Goal: Book appointment/travel/reservation

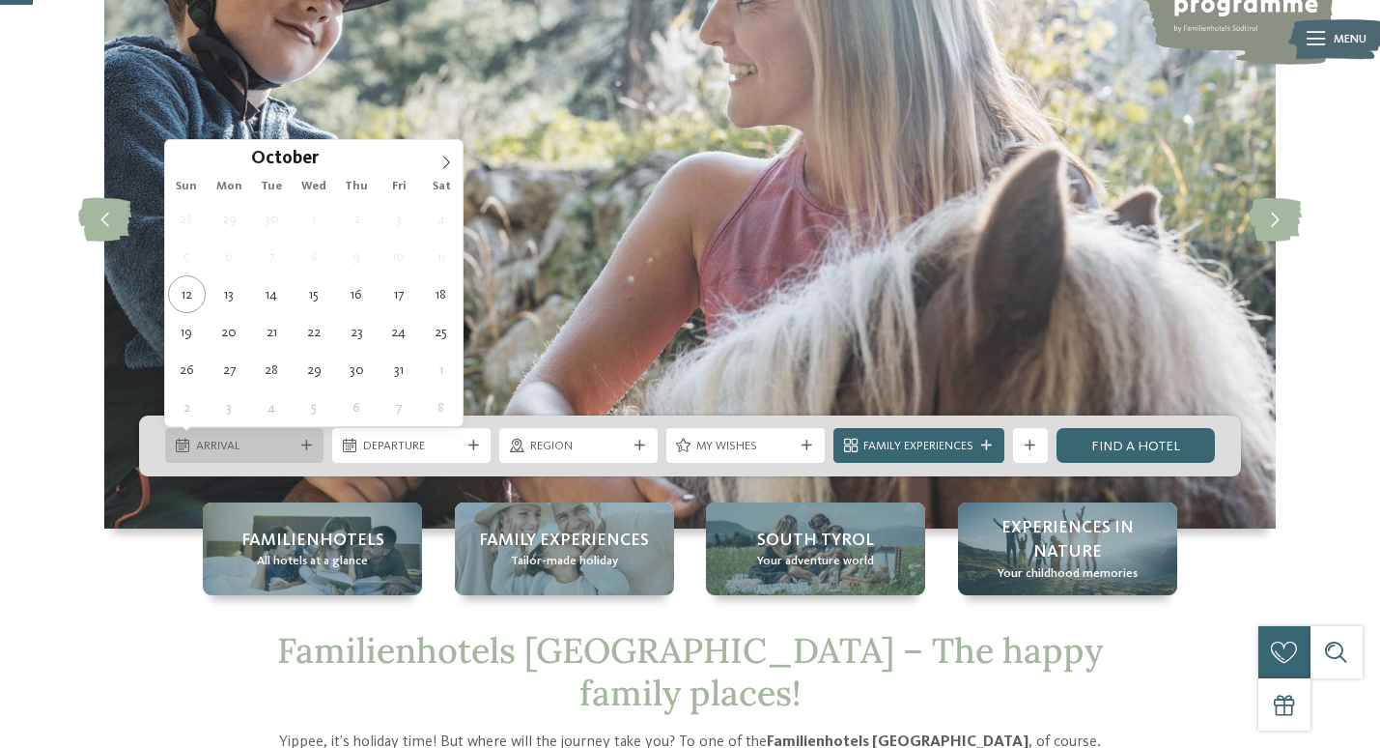
click at [251, 458] on div "Arrival" at bounding box center [244, 445] width 158 height 35
click at [441, 157] on icon at bounding box center [446, 162] width 14 height 14
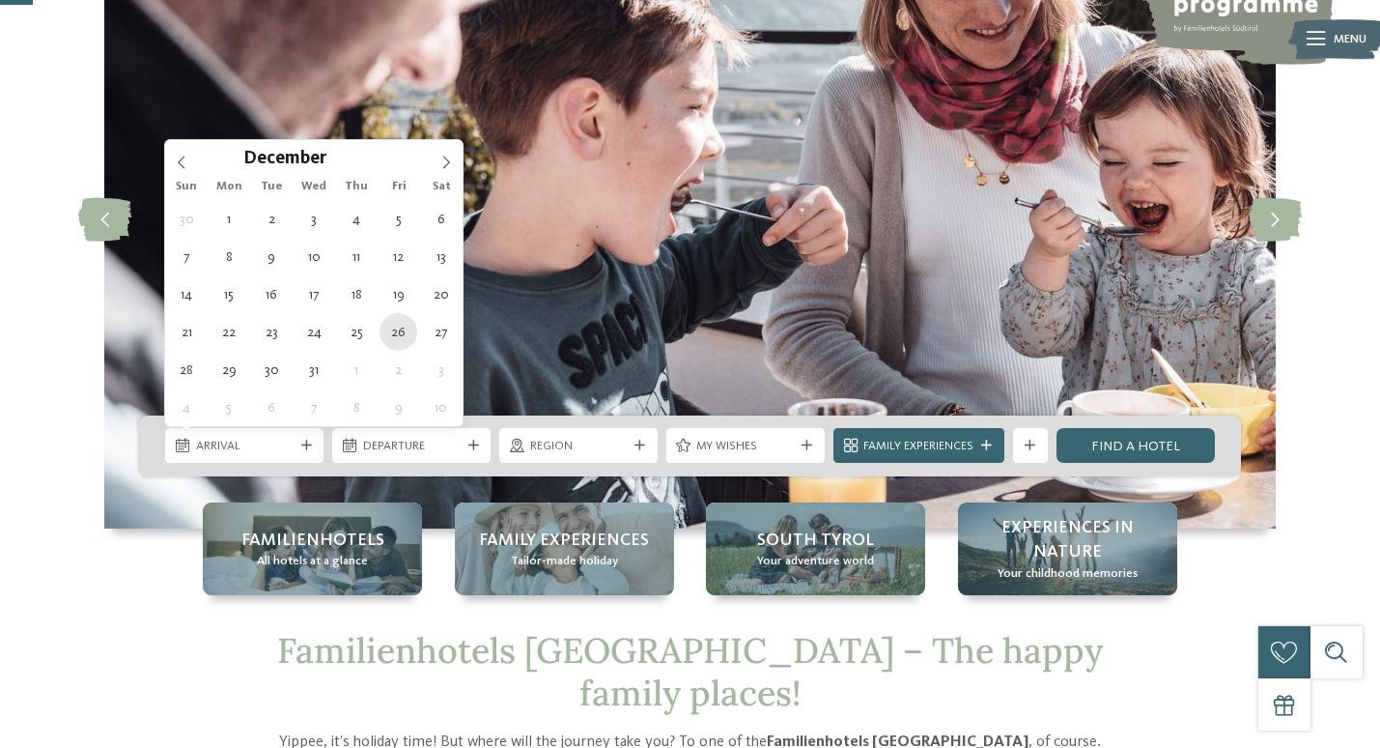
type div "26.12.2025"
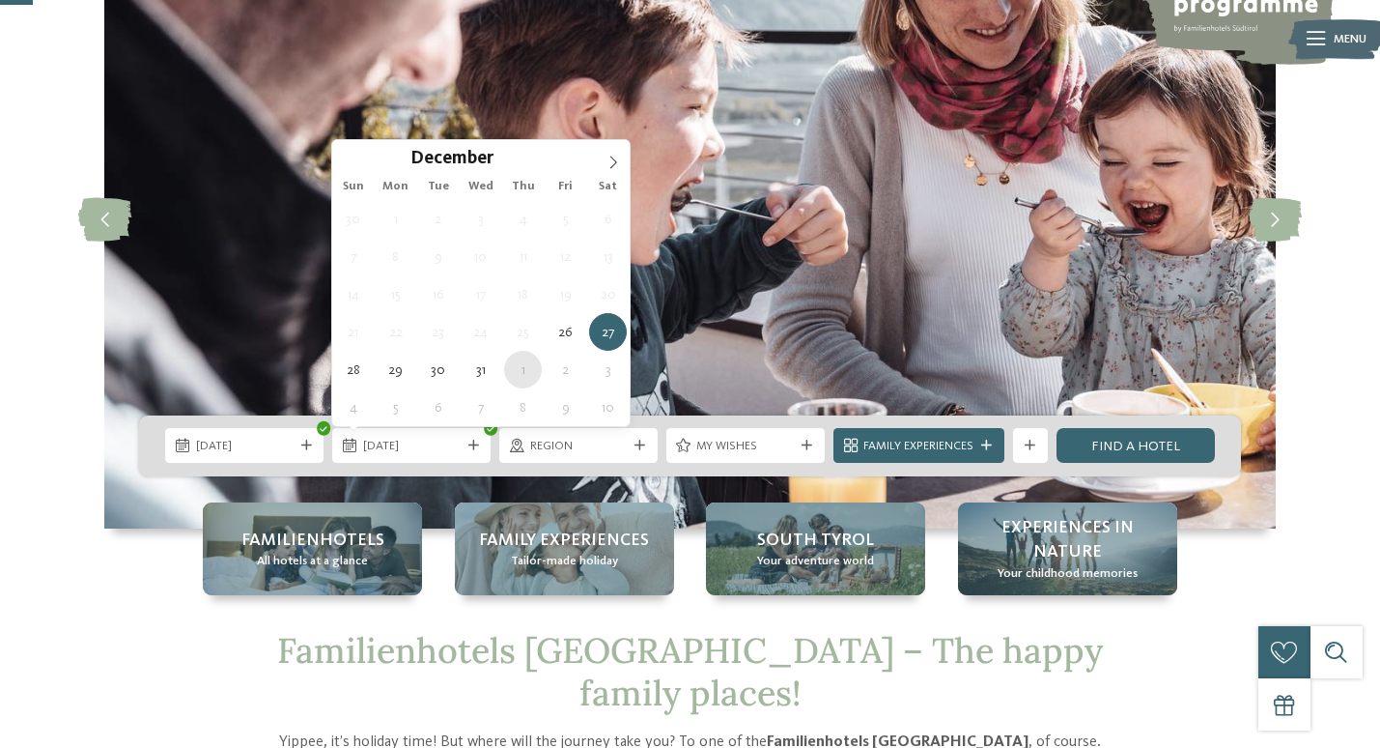
type div "01.01.2026"
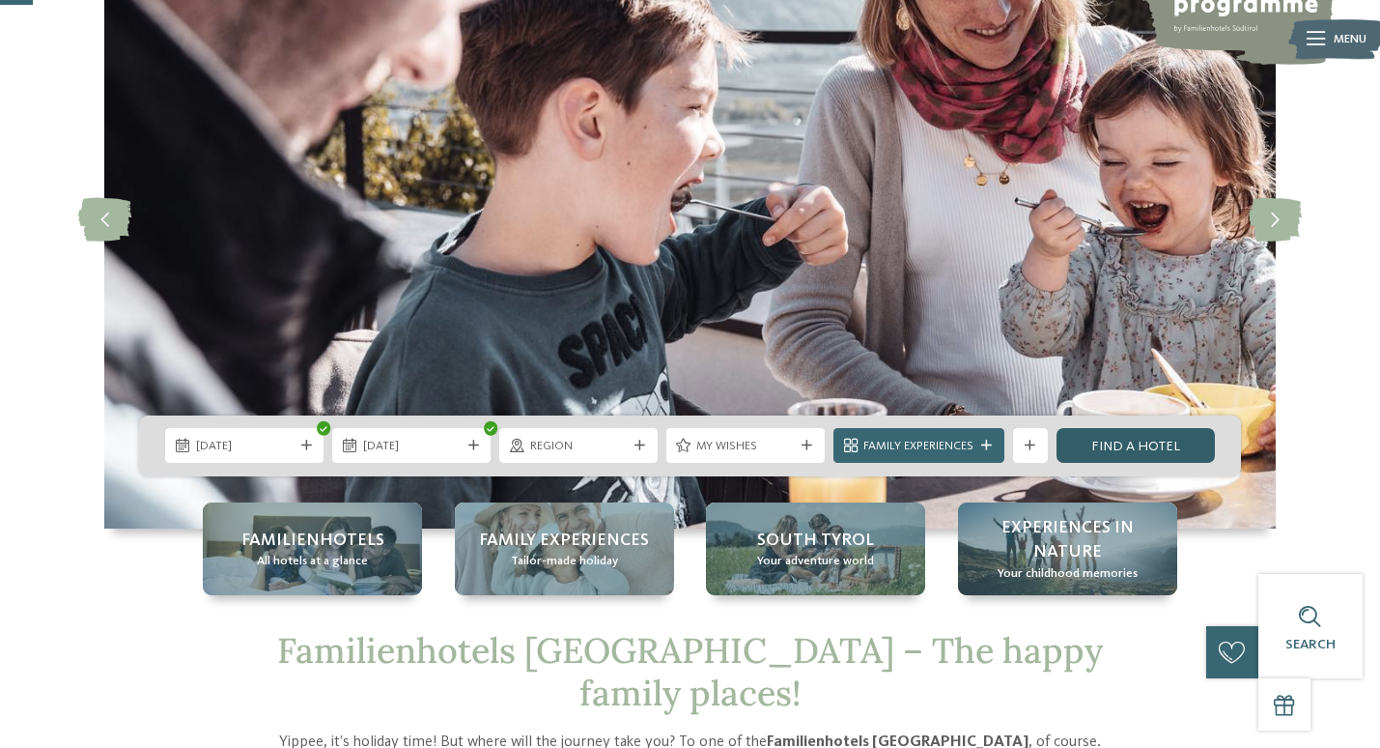
click at [1135, 444] on link "Find a hotel" at bounding box center [1136, 445] width 158 height 35
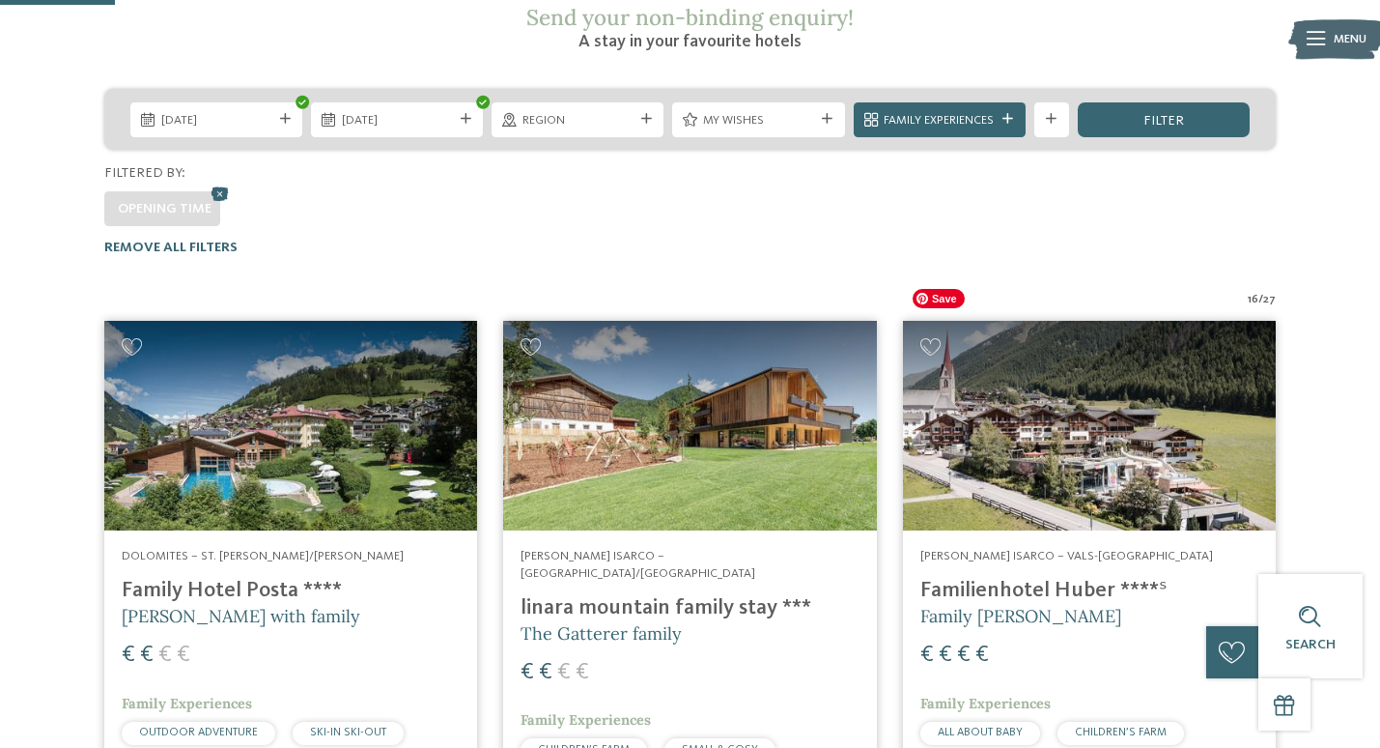
scroll to position [218, 0]
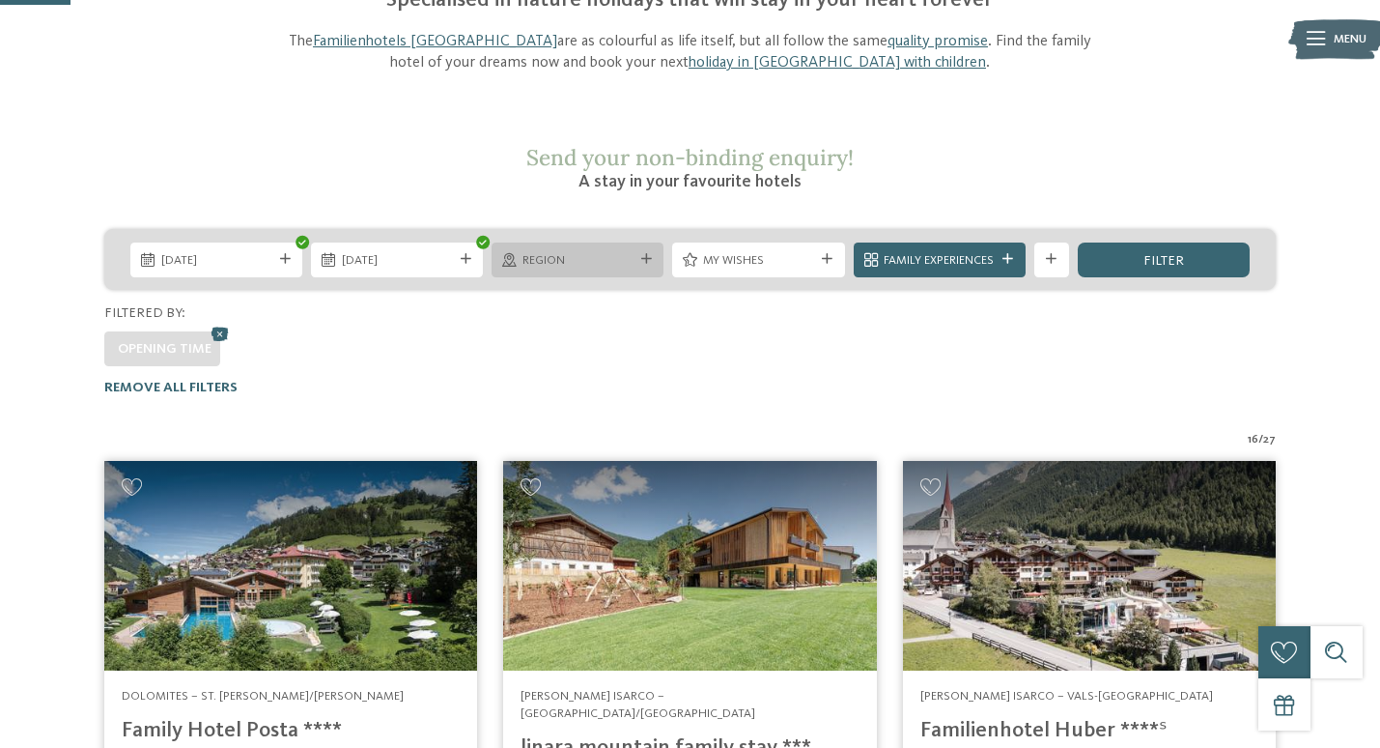
click at [646, 254] on icon at bounding box center [646, 259] width 11 height 11
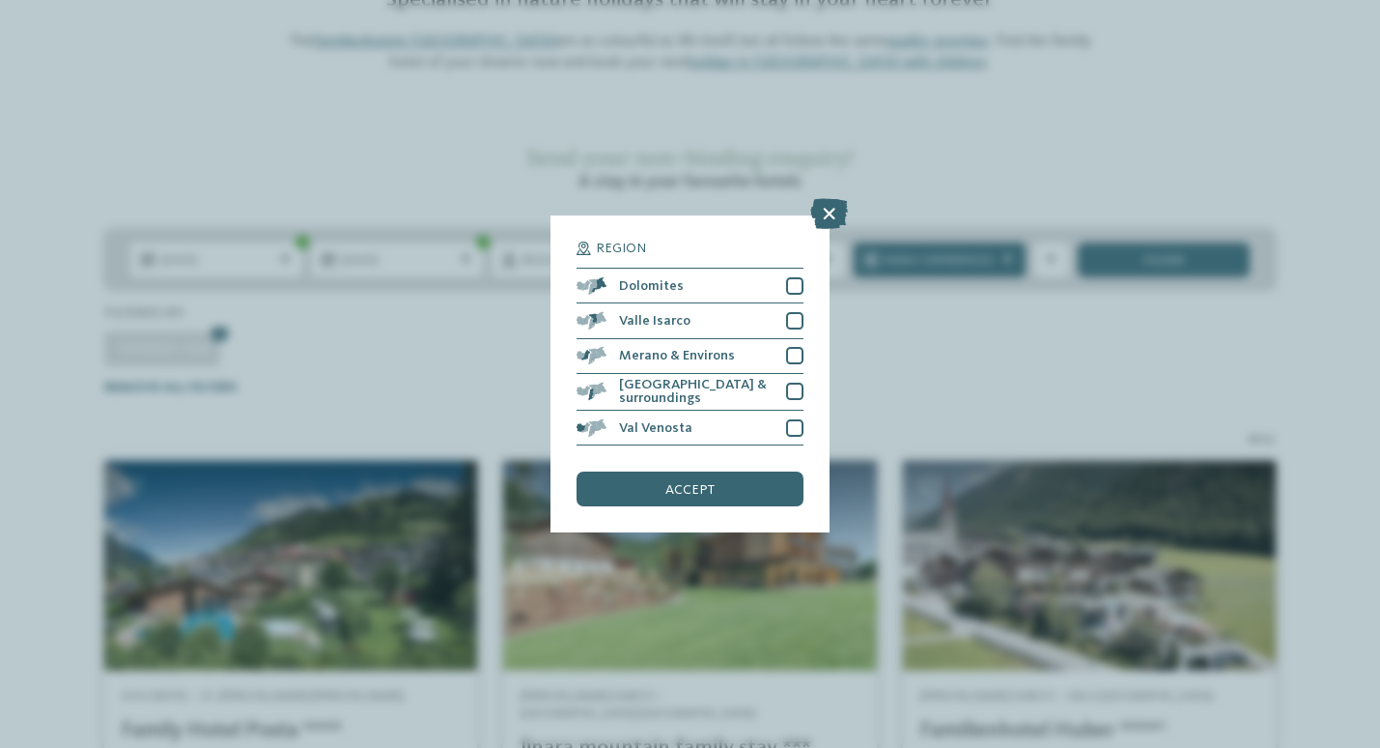
click at [898, 367] on div "Region Dolomites" at bounding box center [690, 374] width 1380 height 748
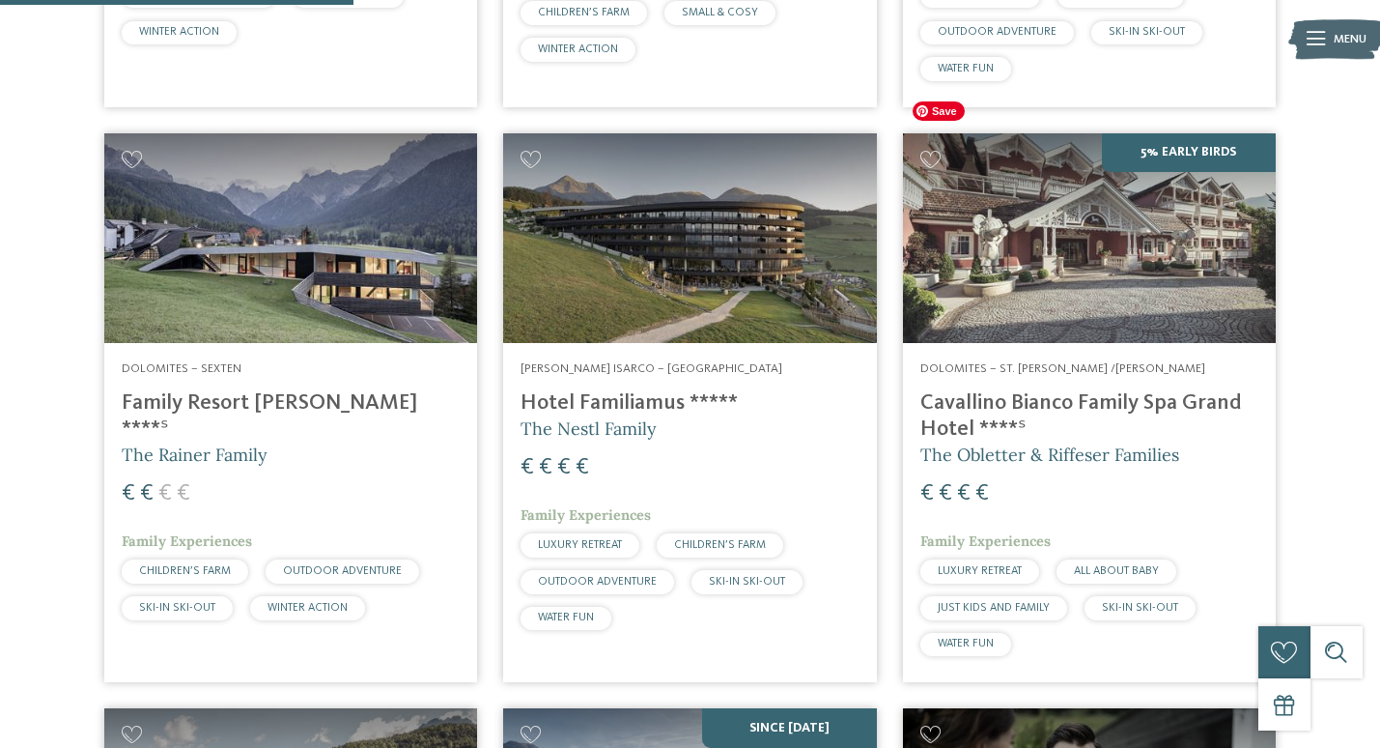
scroll to position [1104, 0]
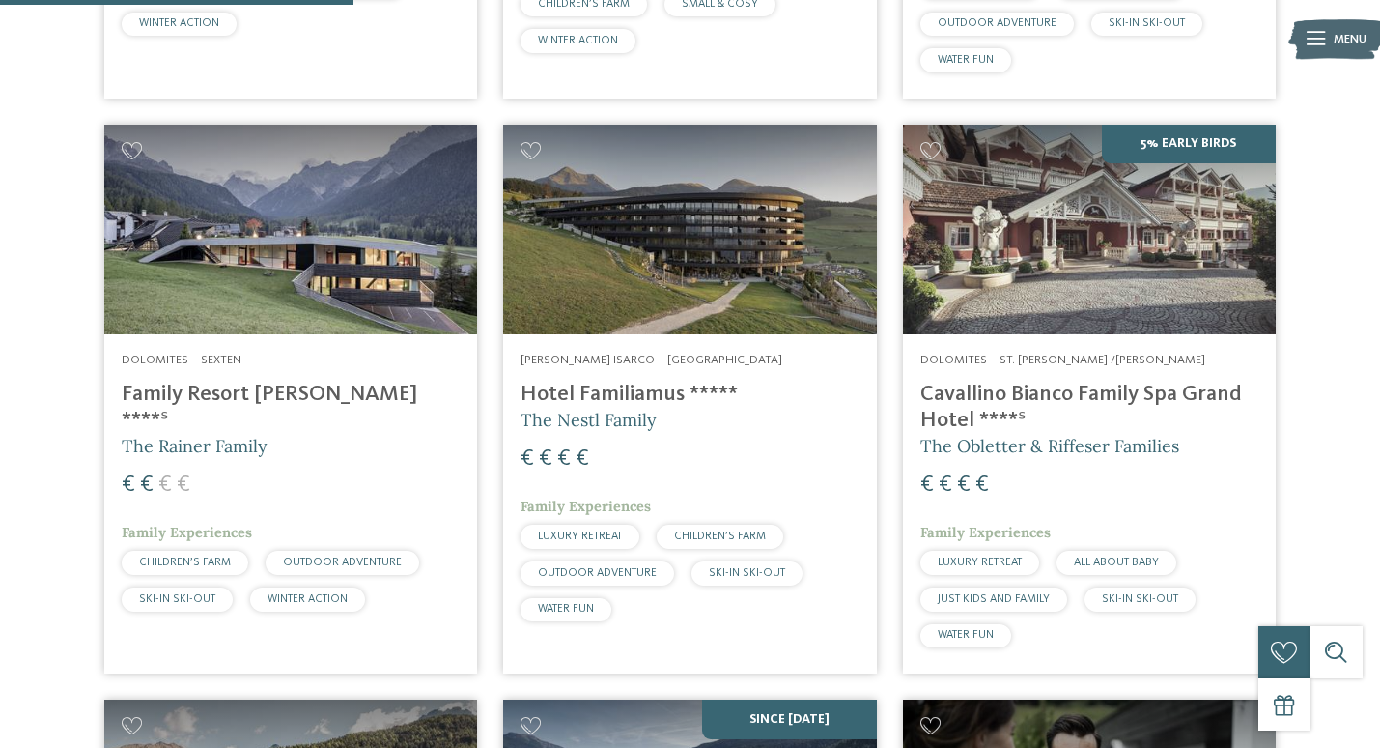
click at [943, 381] on h4 "Cavallino Bianco Family Spa Grand Hotel ****ˢ" at bounding box center [1089, 407] width 338 height 52
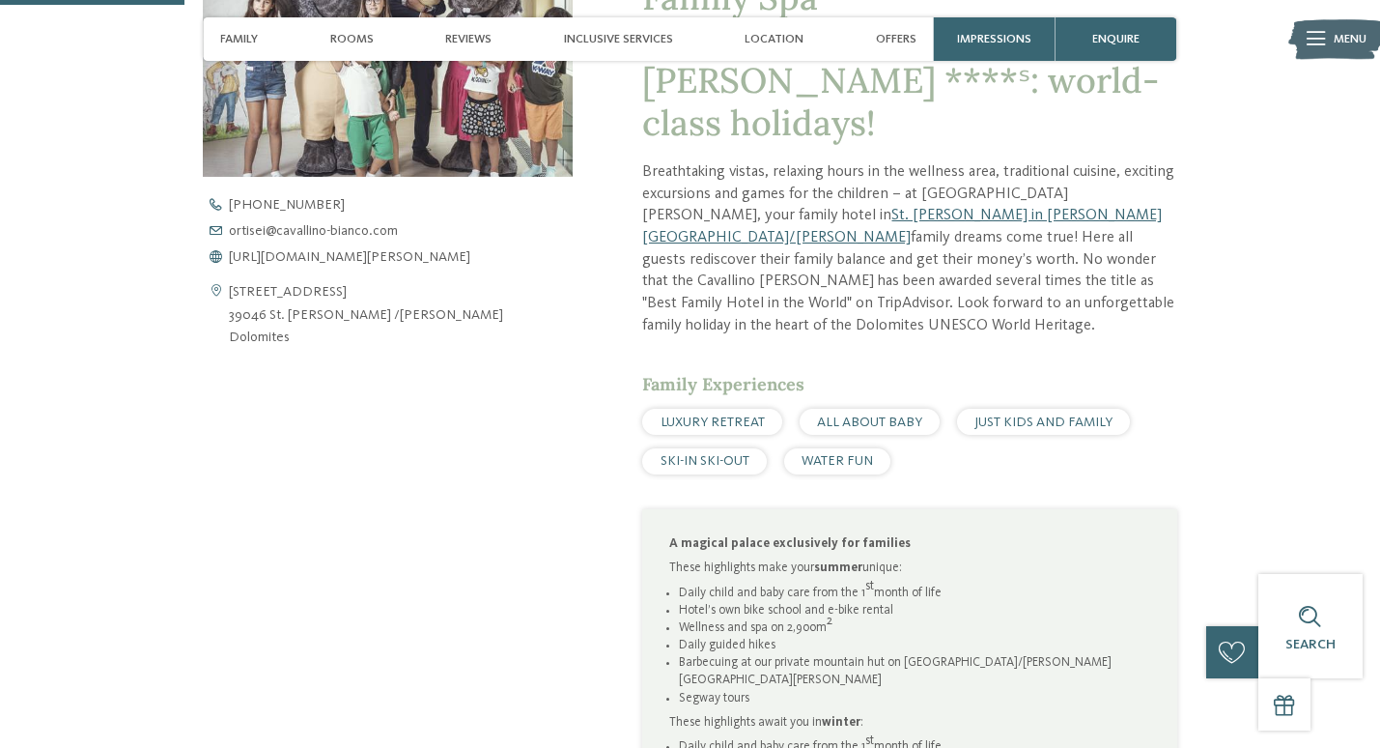
scroll to position [759, 0]
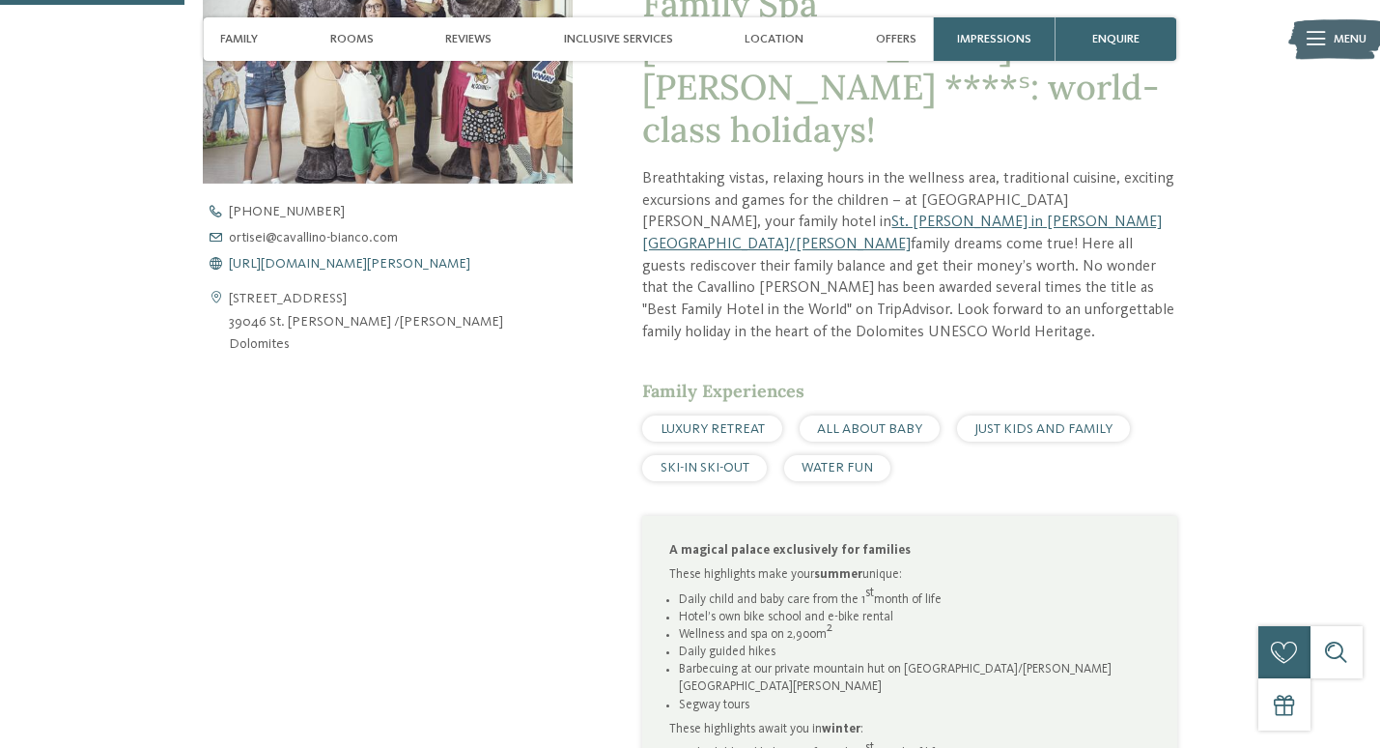
click at [336, 264] on span "https://www.cavallino-bianco.com/en/family-hotel-italy" at bounding box center [349, 264] width 241 height 14
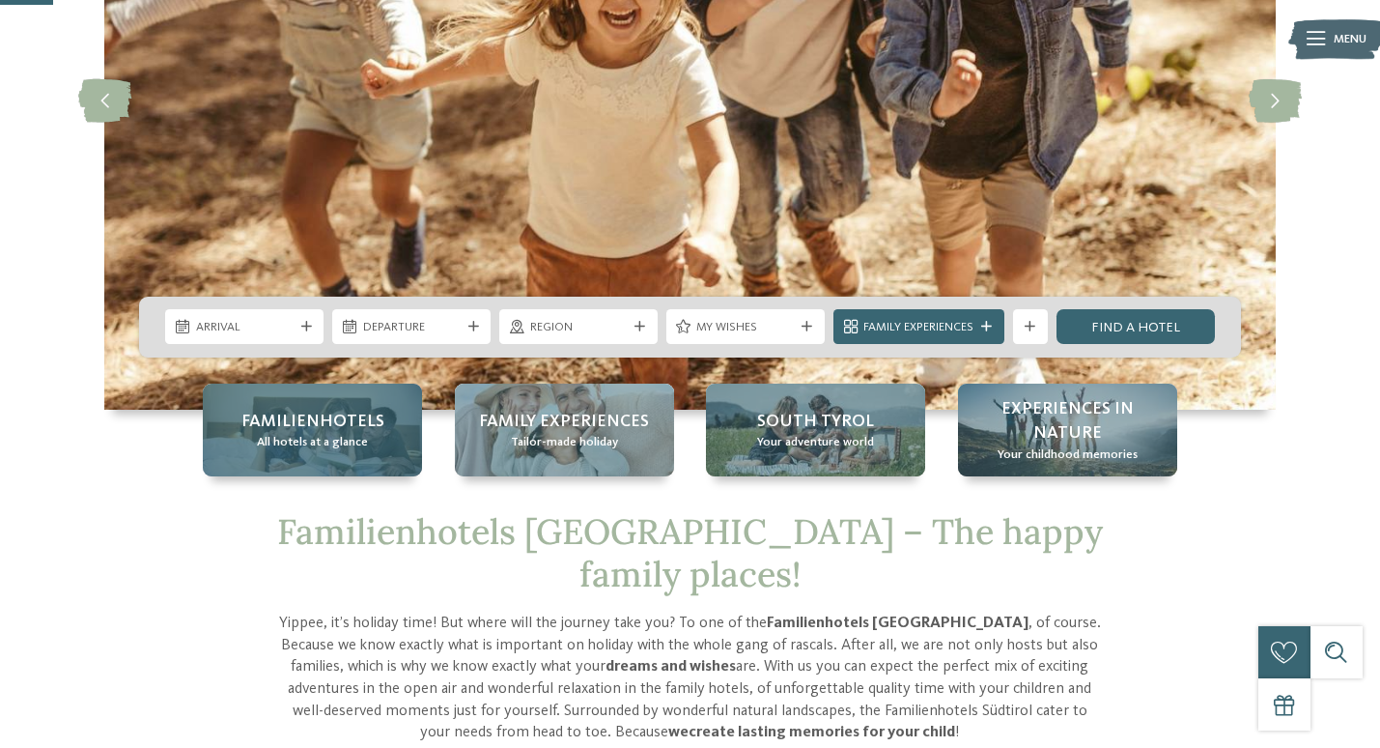
scroll to position [316, 0]
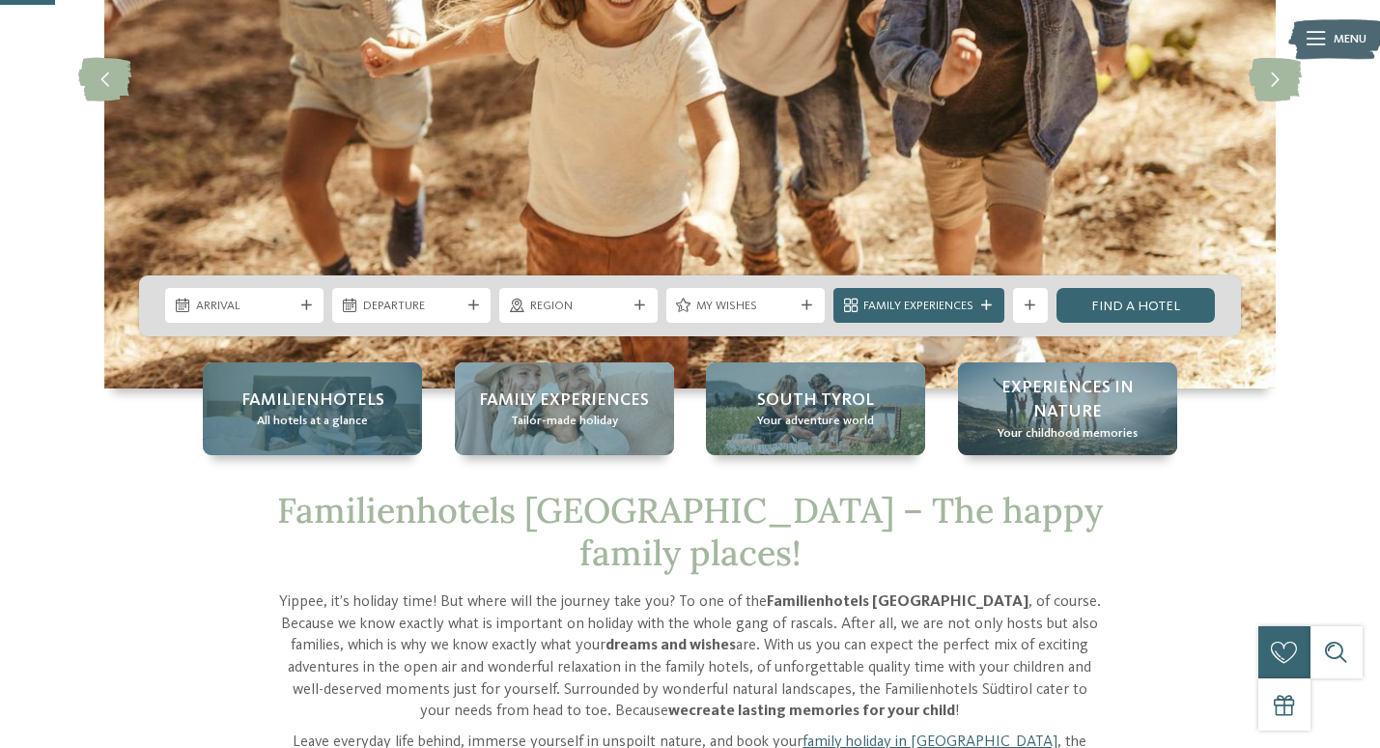
click at [308, 418] on span "All hotels at a glance" at bounding box center [312, 420] width 111 height 17
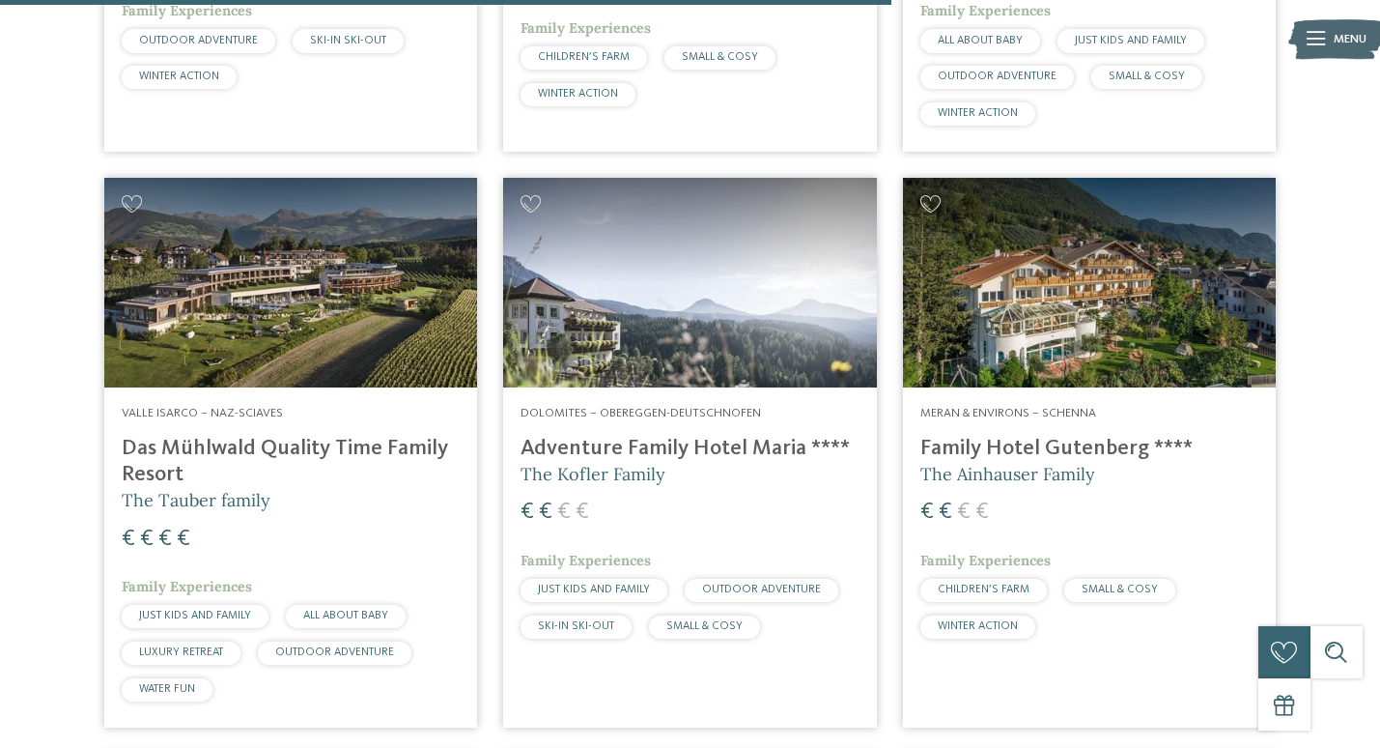
scroll to position [3721, 0]
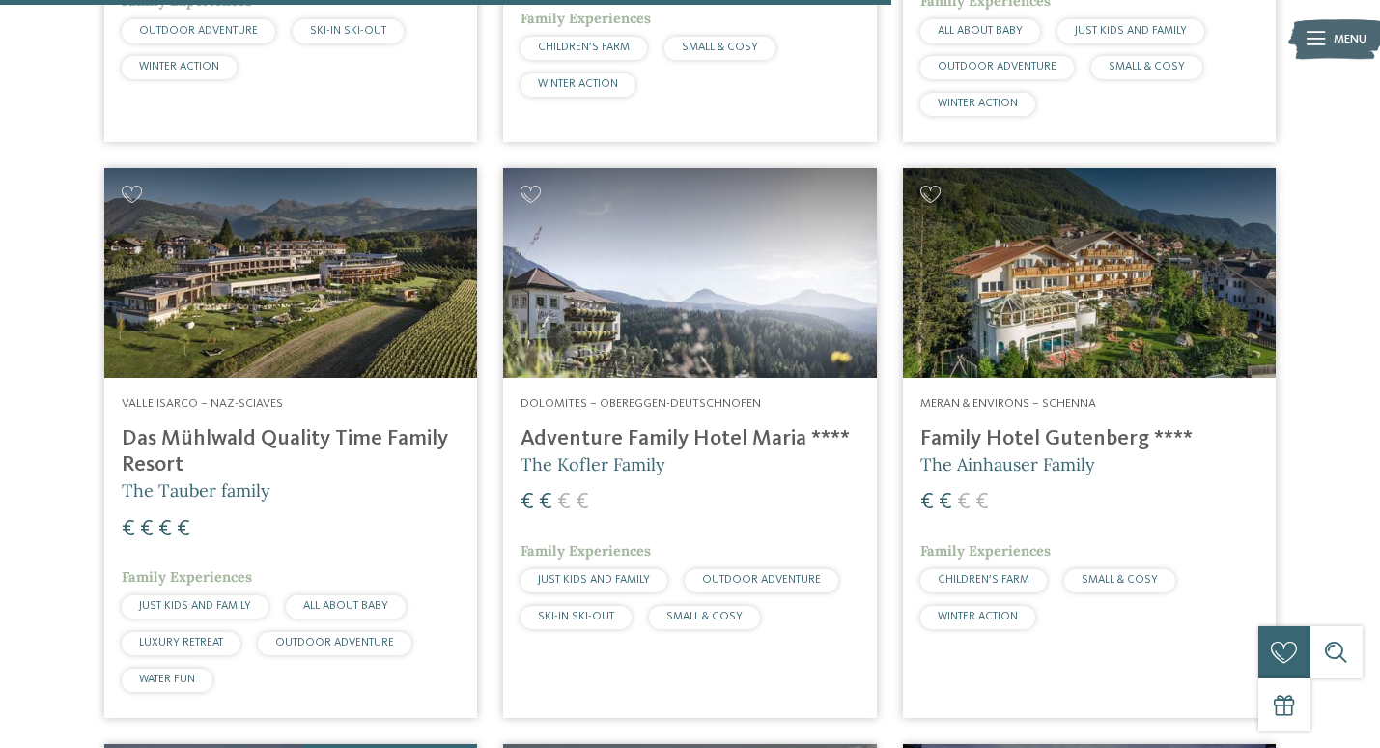
click at [177, 426] on h4 "Das Mühlwald Quality Time Family Resort" at bounding box center [291, 452] width 338 height 52
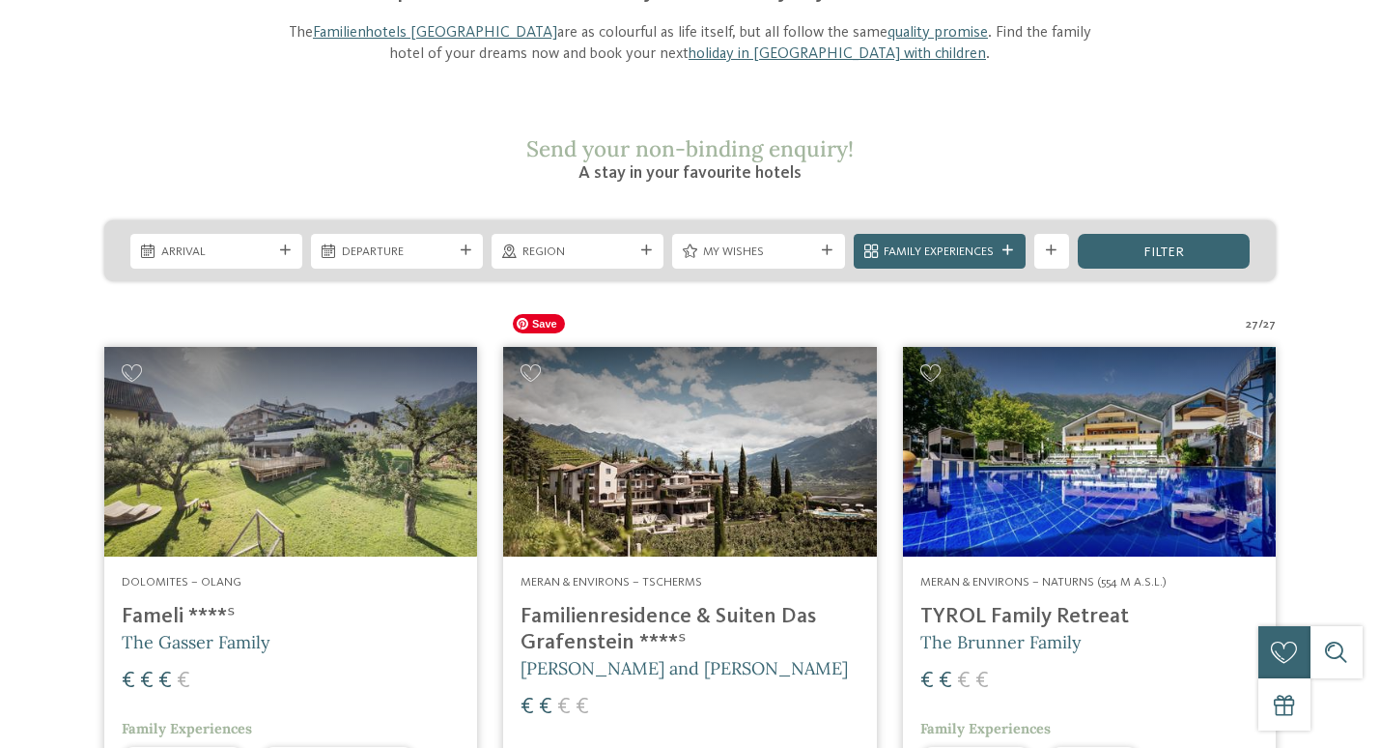
scroll to position [0, 0]
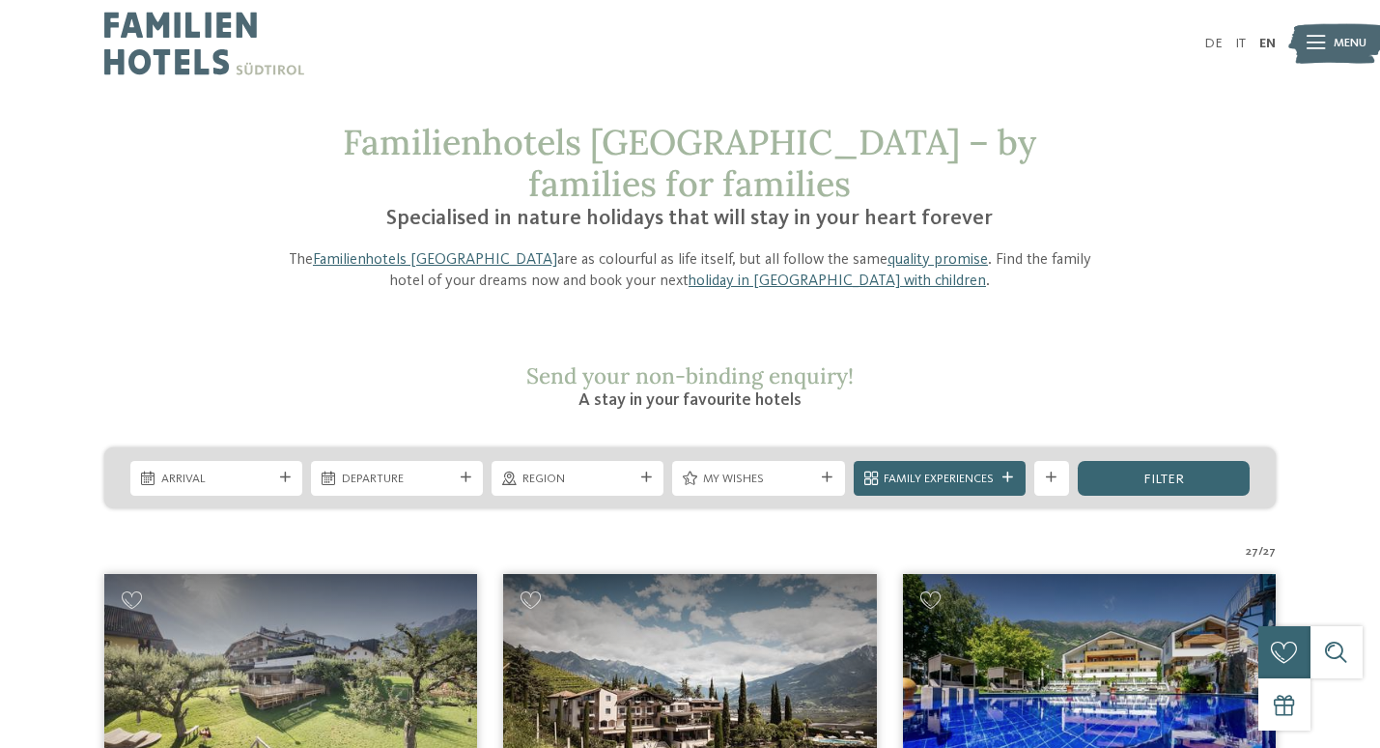
click at [177, 43] on img at bounding box center [204, 43] width 200 height 87
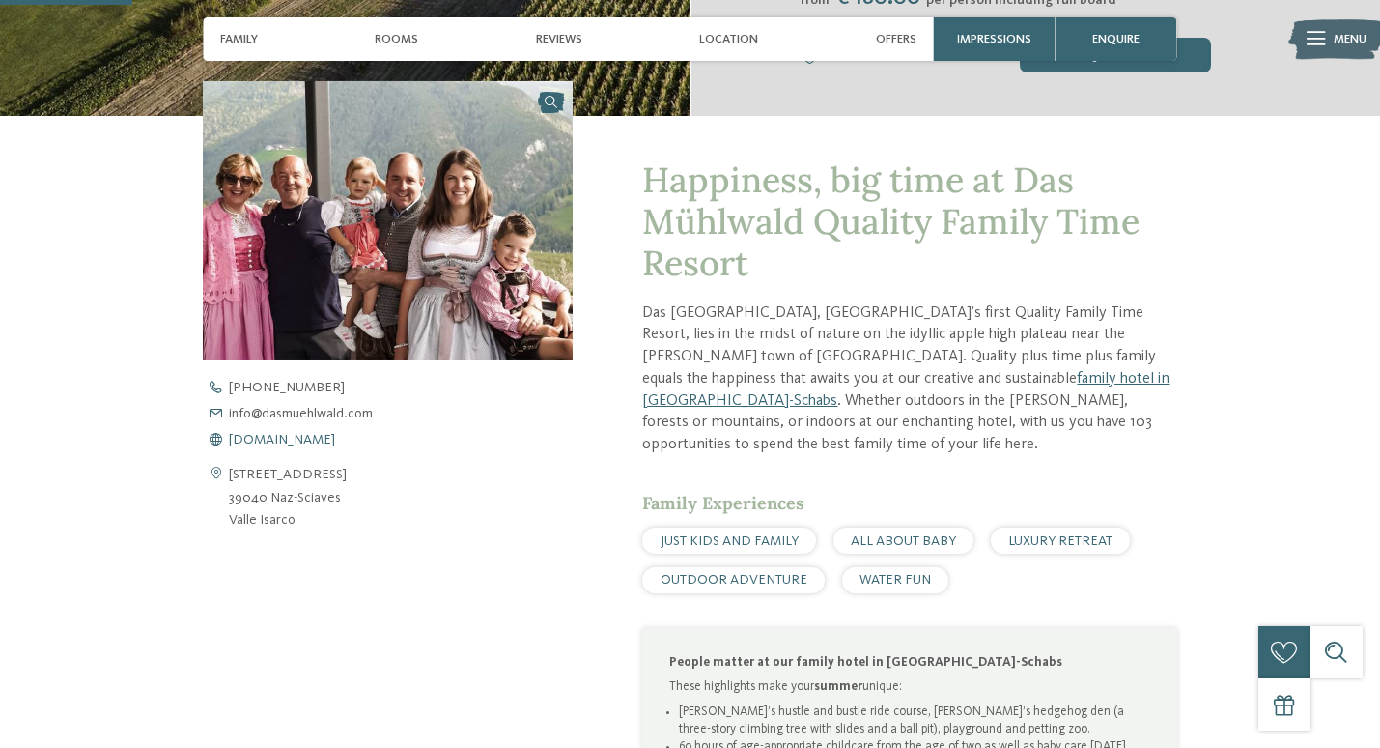
scroll to position [588, 0]
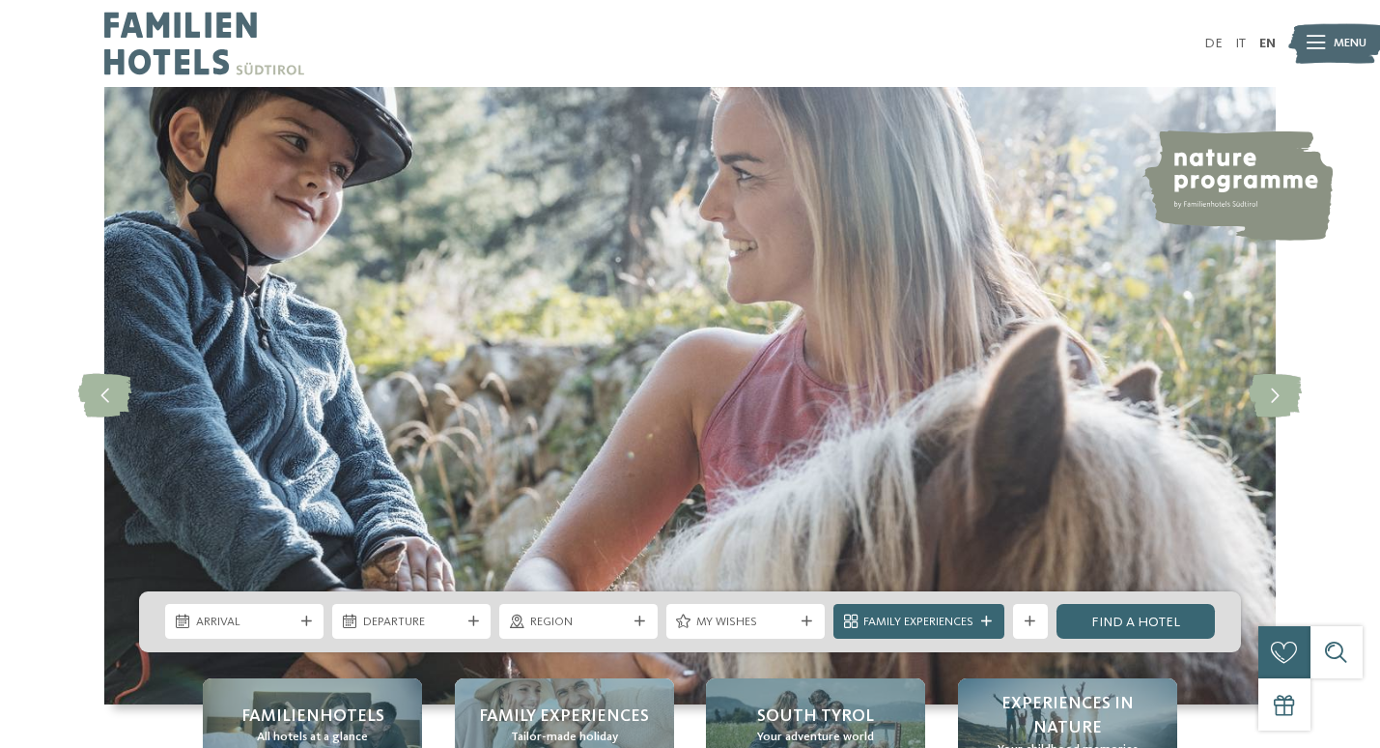
click at [1351, 35] on span "Menu" at bounding box center [1350, 43] width 33 height 17
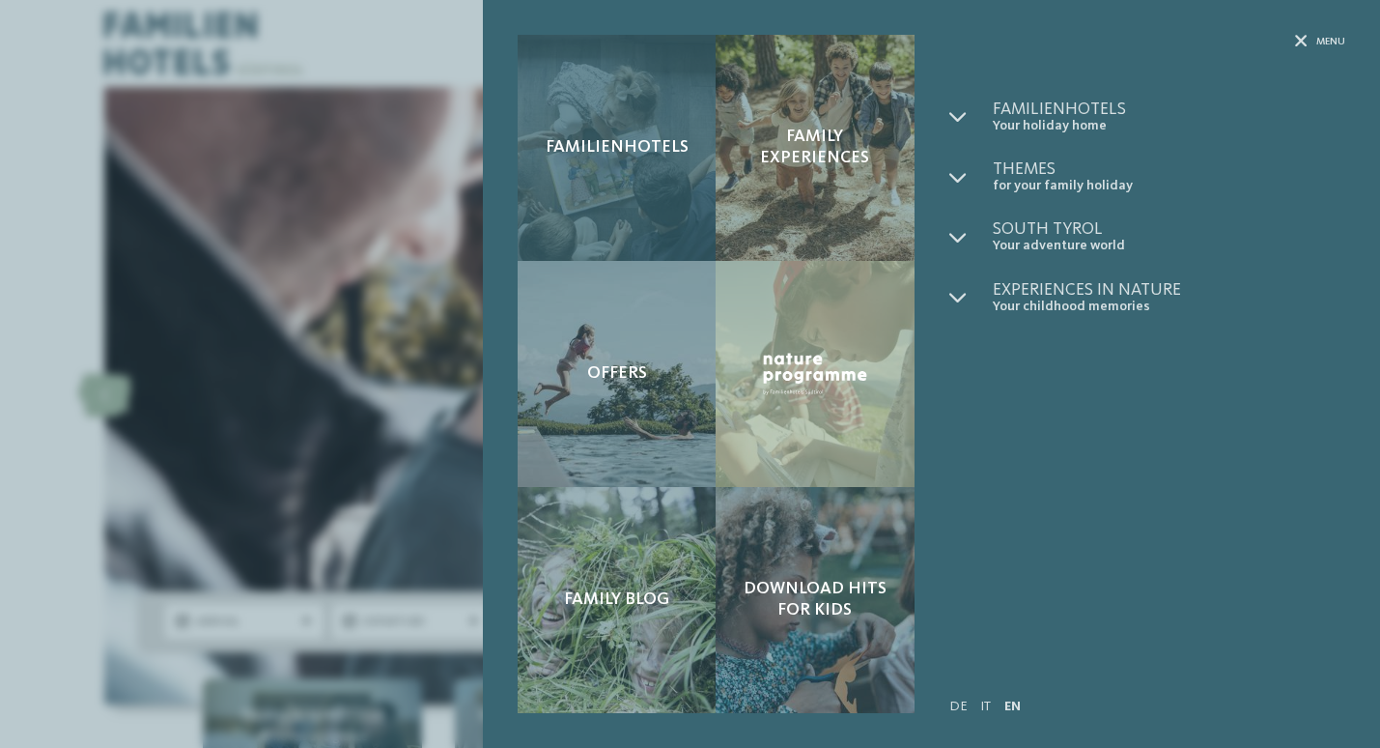
click at [595, 187] on div "Familienhotels" at bounding box center [617, 148] width 198 height 226
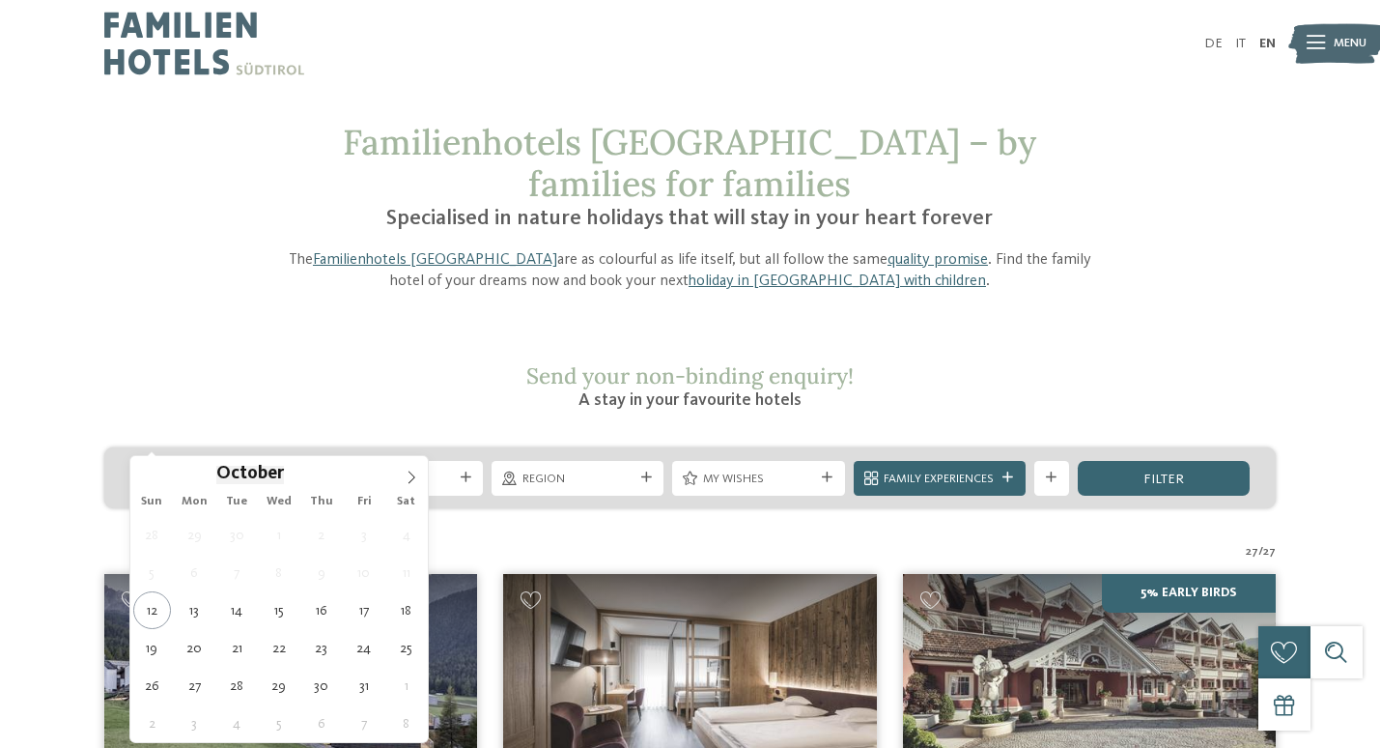
click at [227, 461] on div "Arrival" at bounding box center [216, 478] width 172 height 35
click at [409, 483] on icon at bounding box center [412, 477] width 7 height 13
type div "26.12.2025"
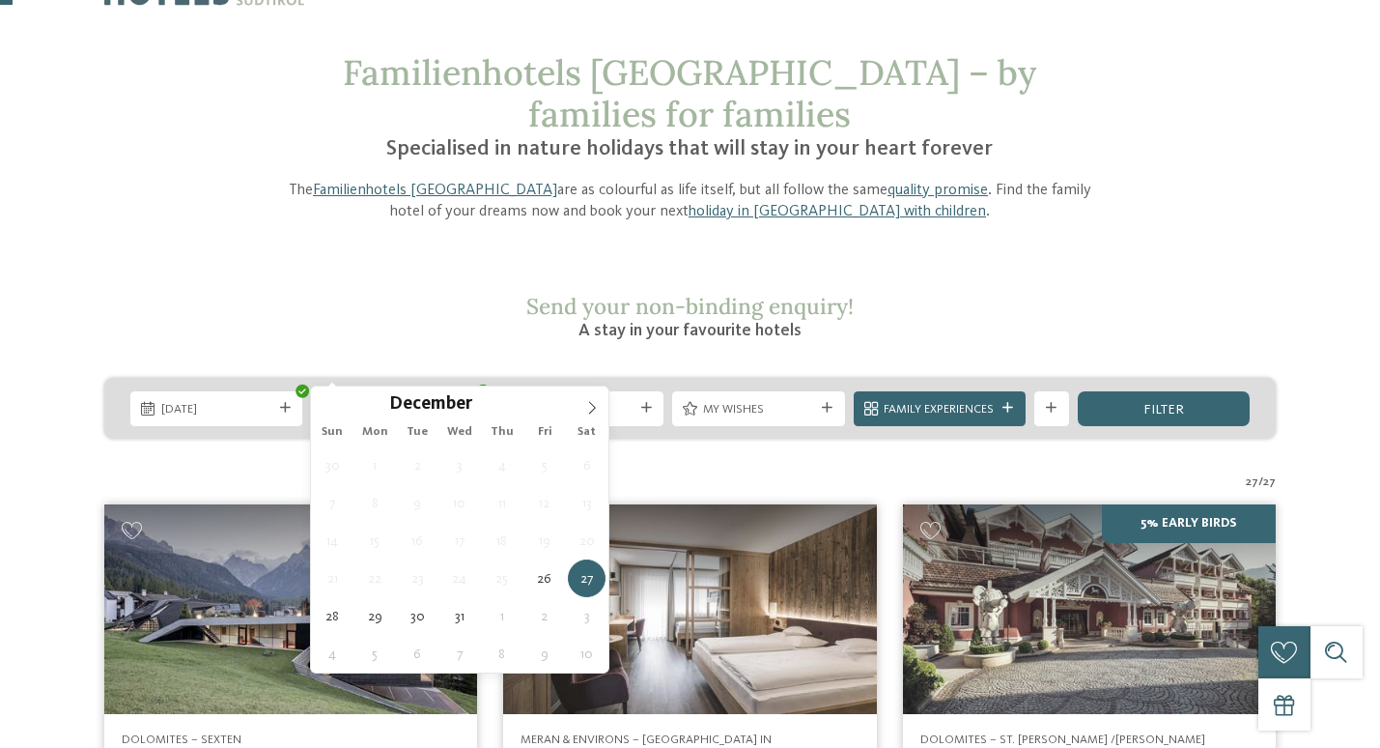
scroll to position [71, 0]
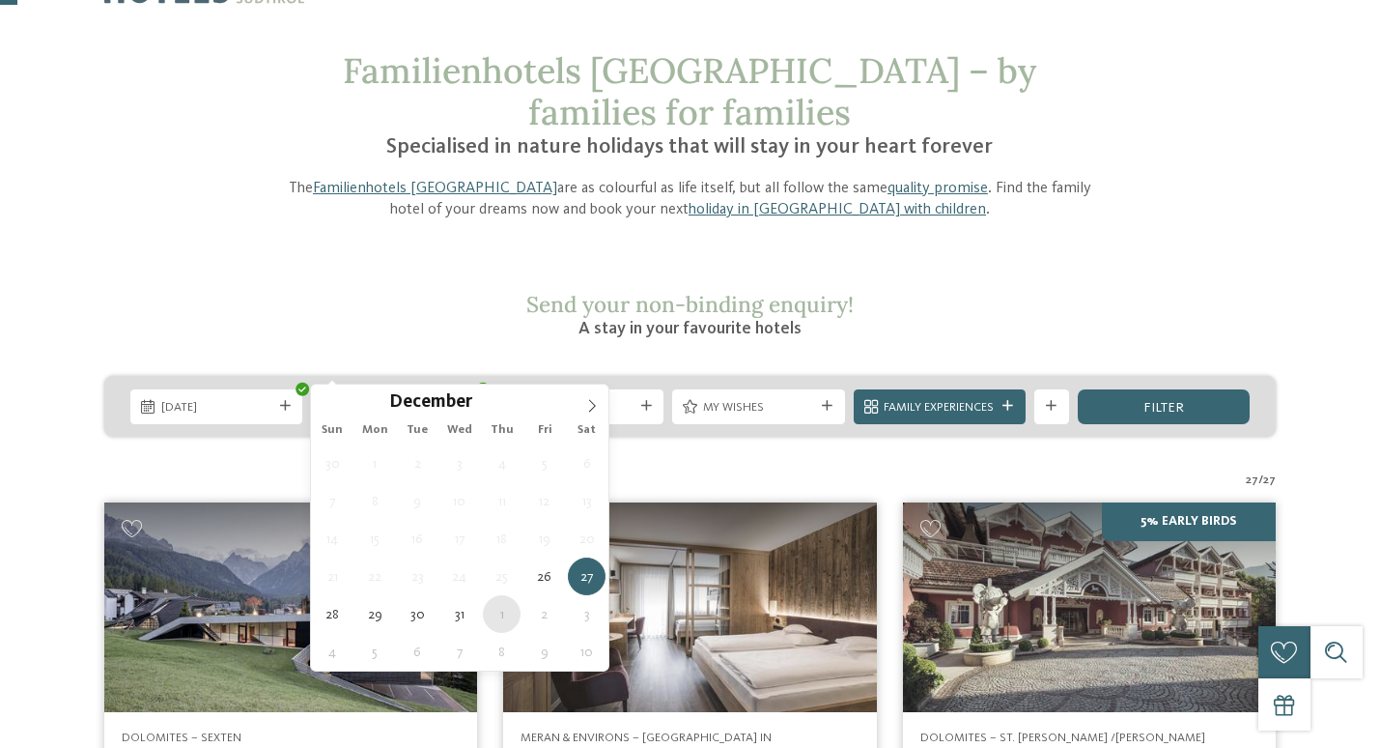
type div "01.01.2026"
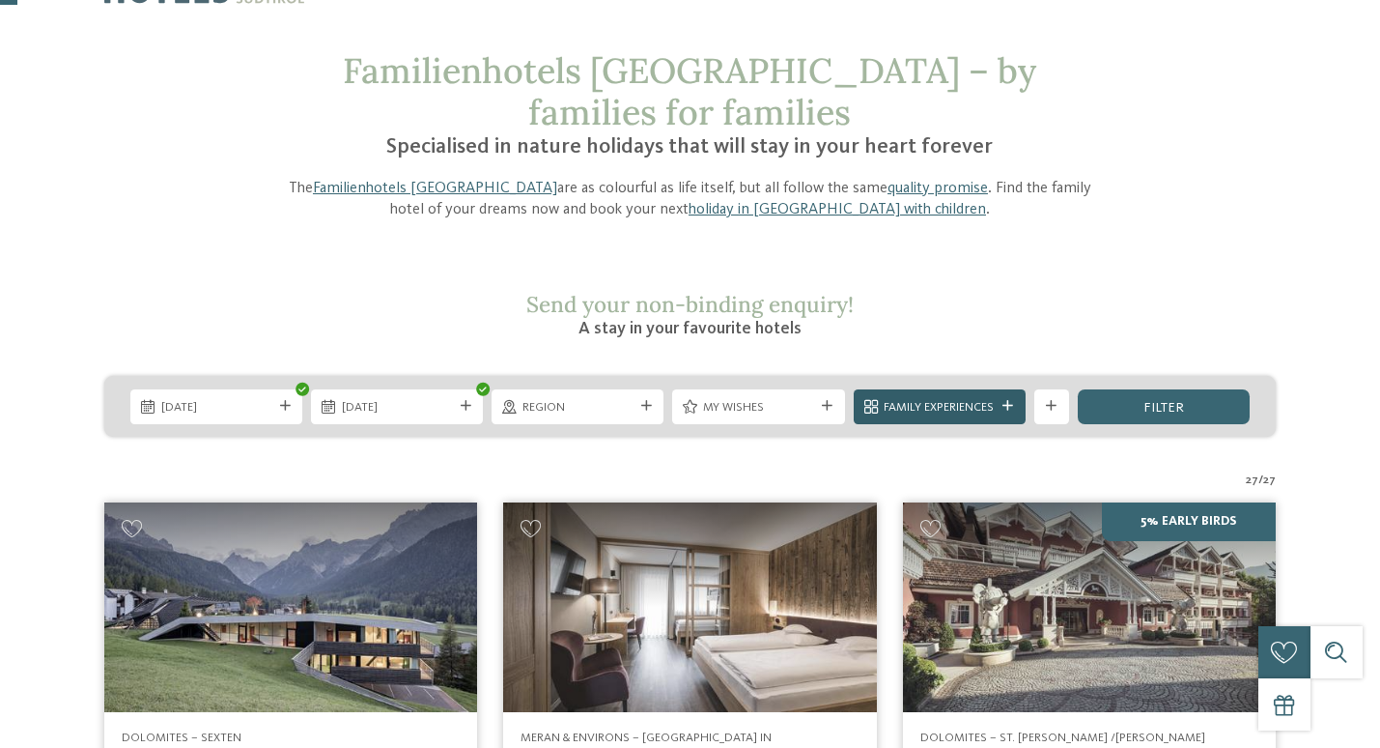
click at [1003, 389] on div "Family Experiences" at bounding box center [940, 406] width 172 height 35
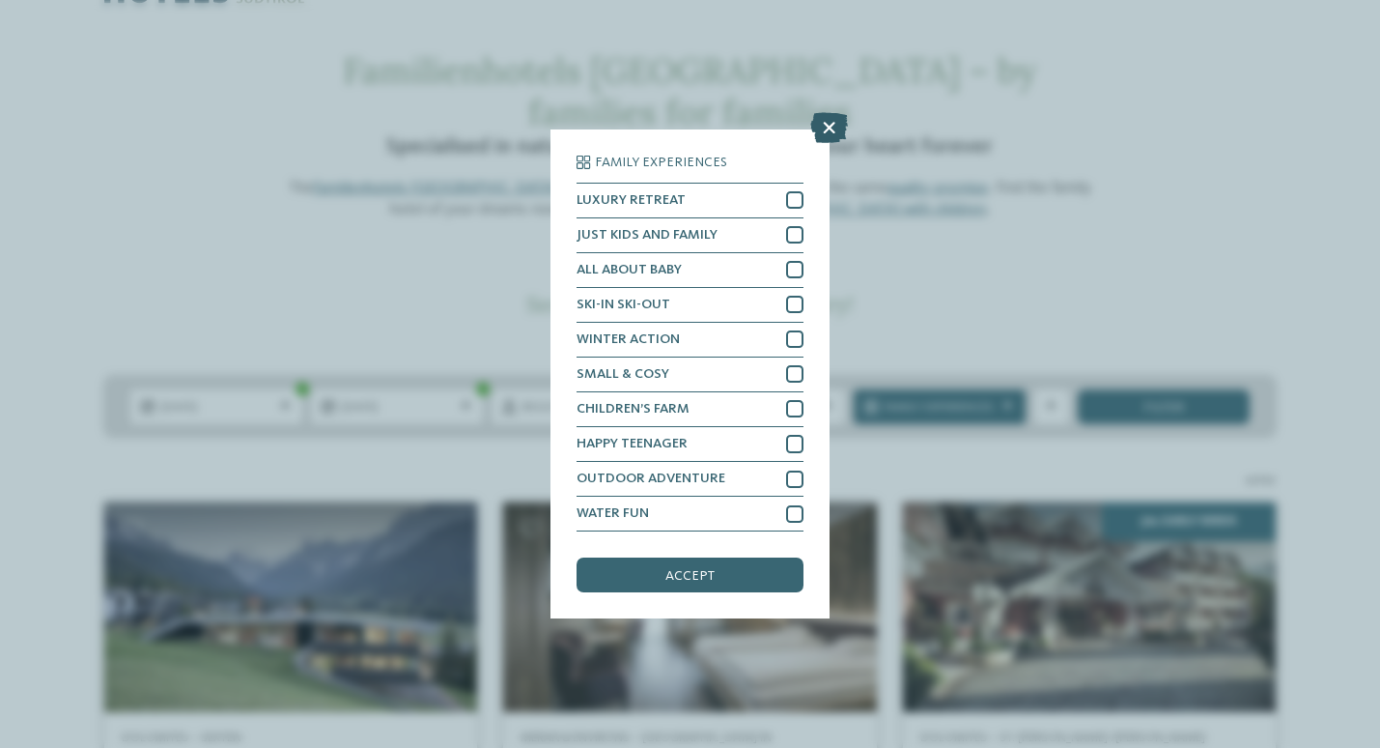
click at [823, 138] on icon at bounding box center [829, 127] width 38 height 31
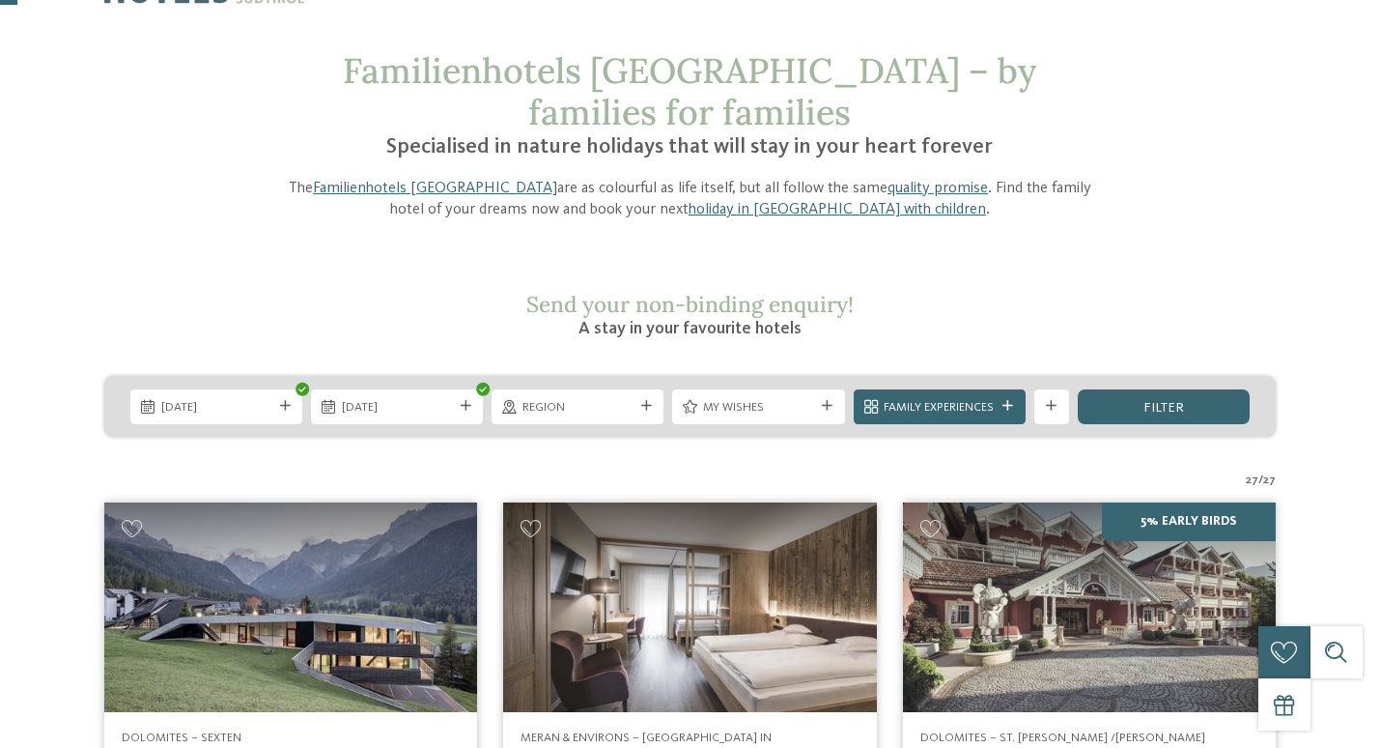
click at [1148, 401] on span "filter" at bounding box center [1164, 408] width 41 height 14
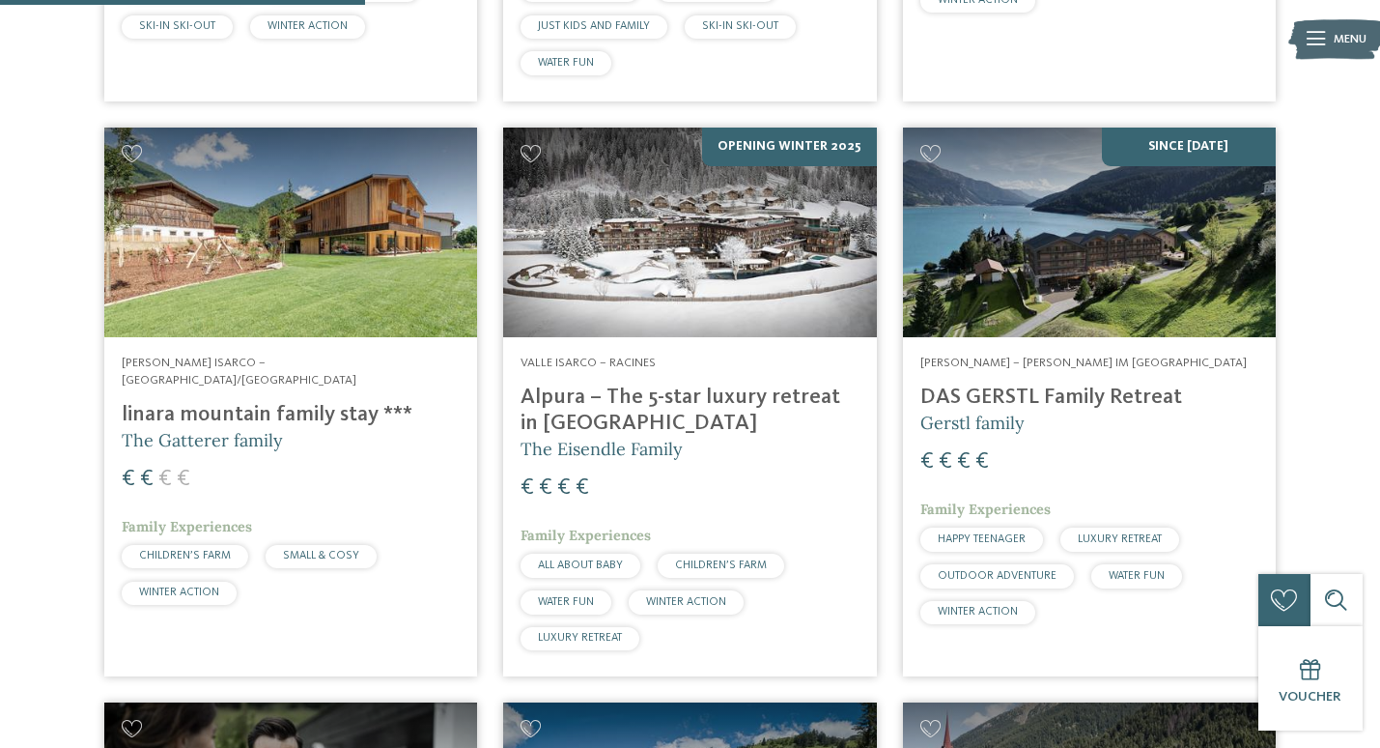
scroll to position [1128, 0]
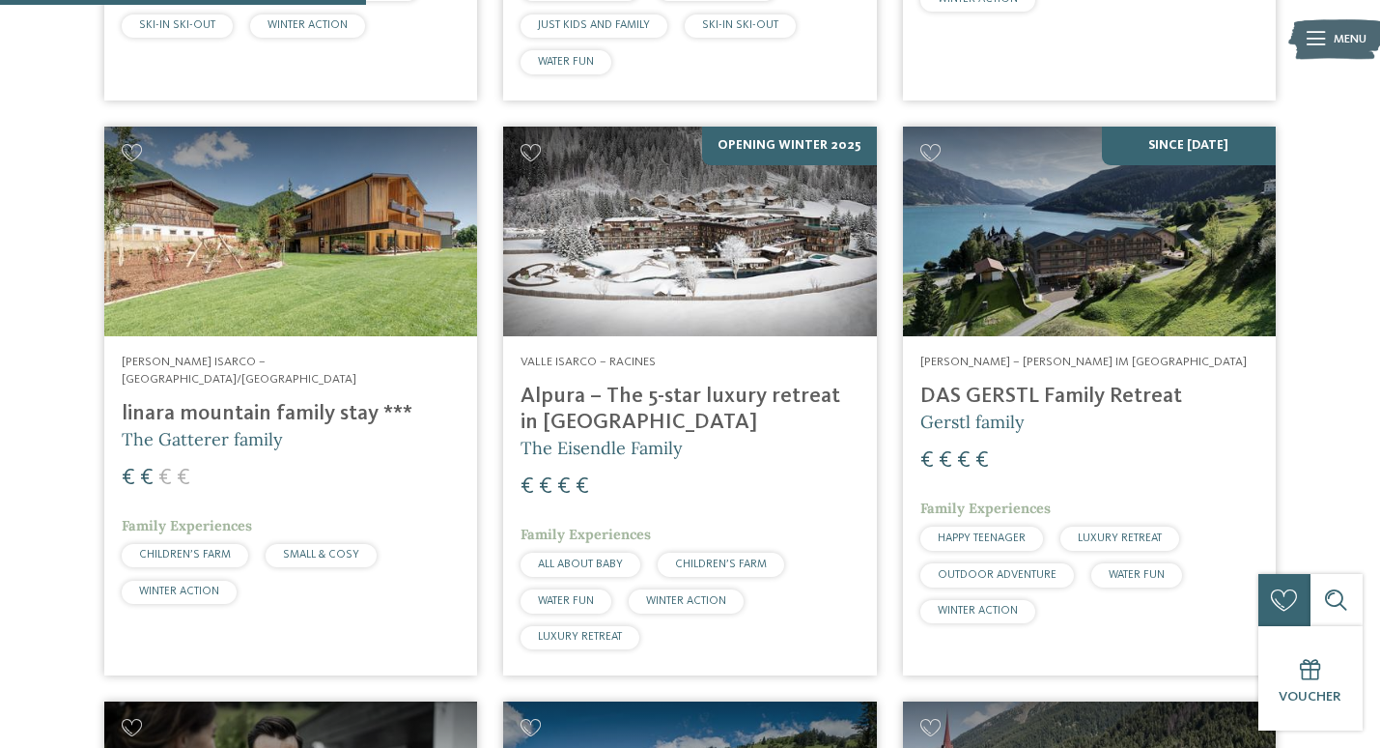
click at [609, 384] on h4 "Alpura – The 5-star luxury retreat in South Tyrol" at bounding box center [690, 409] width 338 height 52
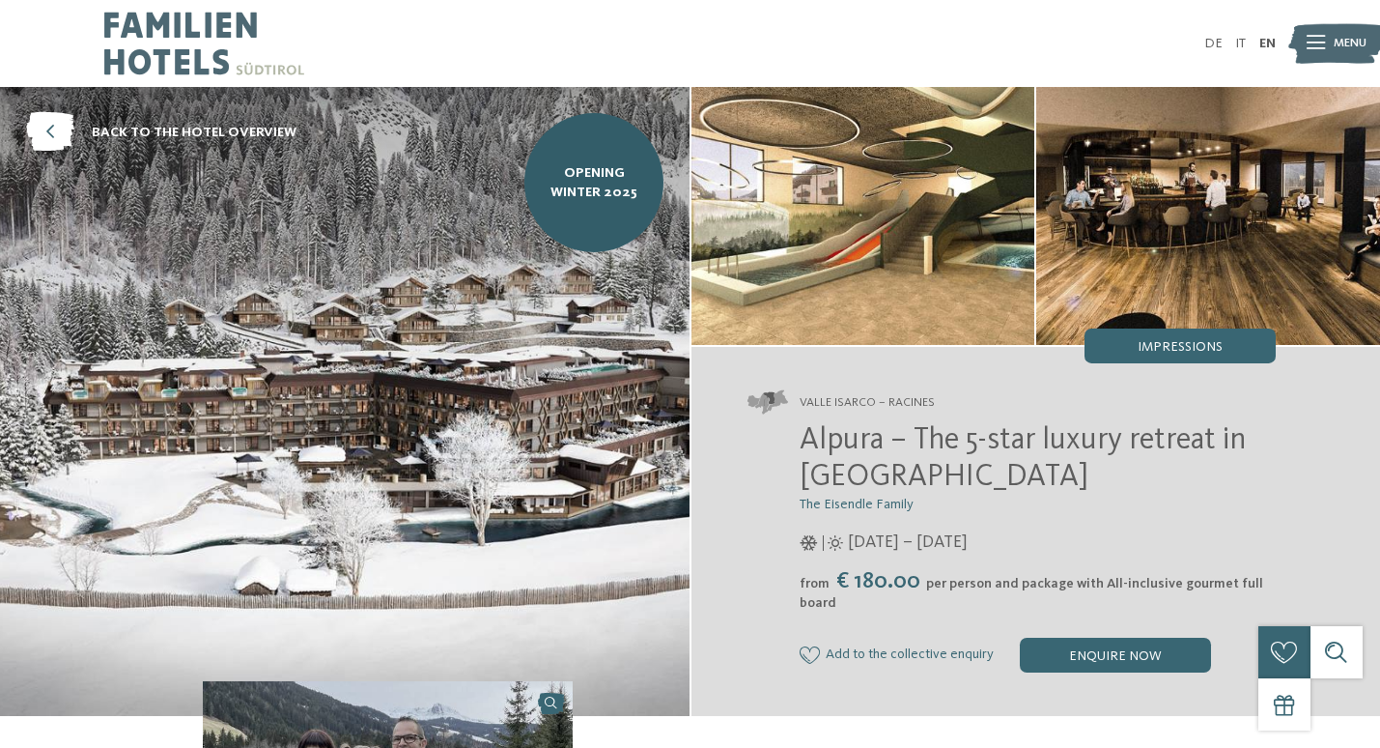
scroll to position [8, 0]
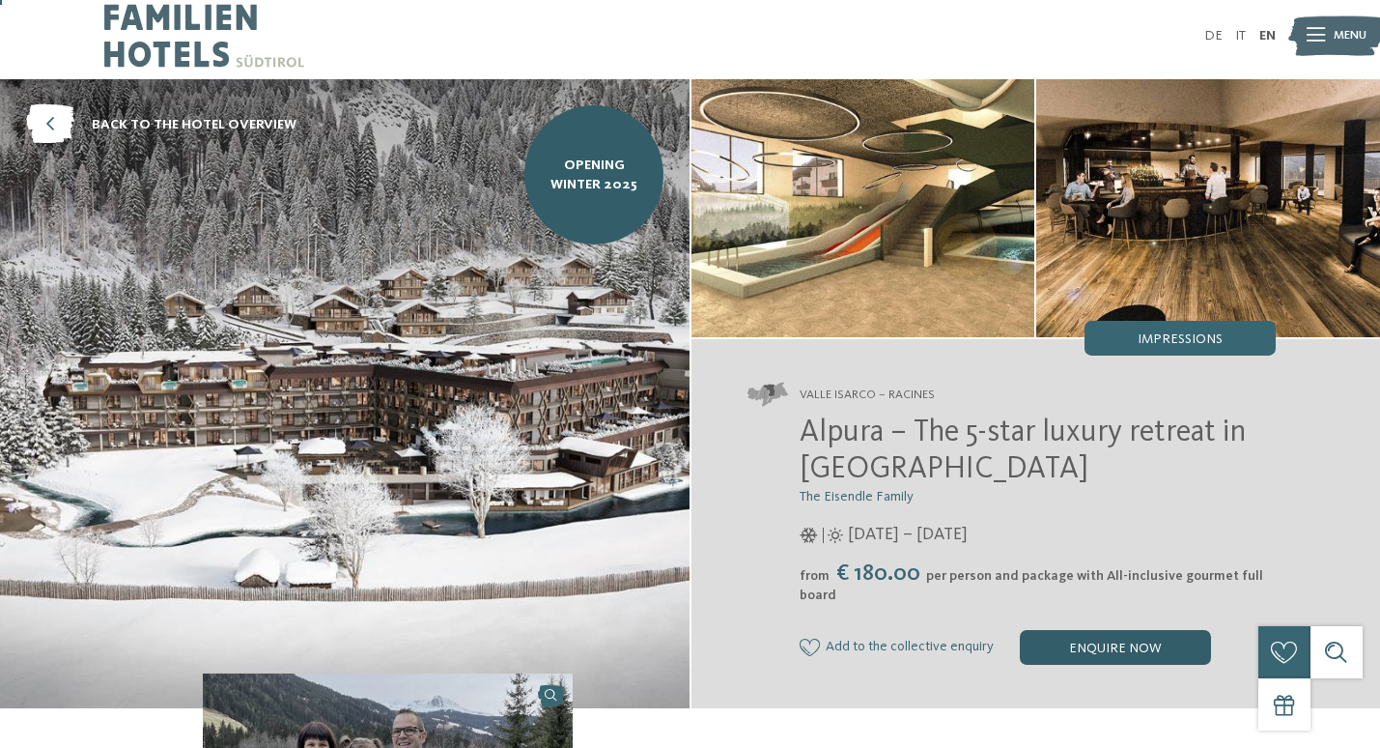
click at [1098, 644] on div "enquire now" at bounding box center [1115, 647] width 191 height 35
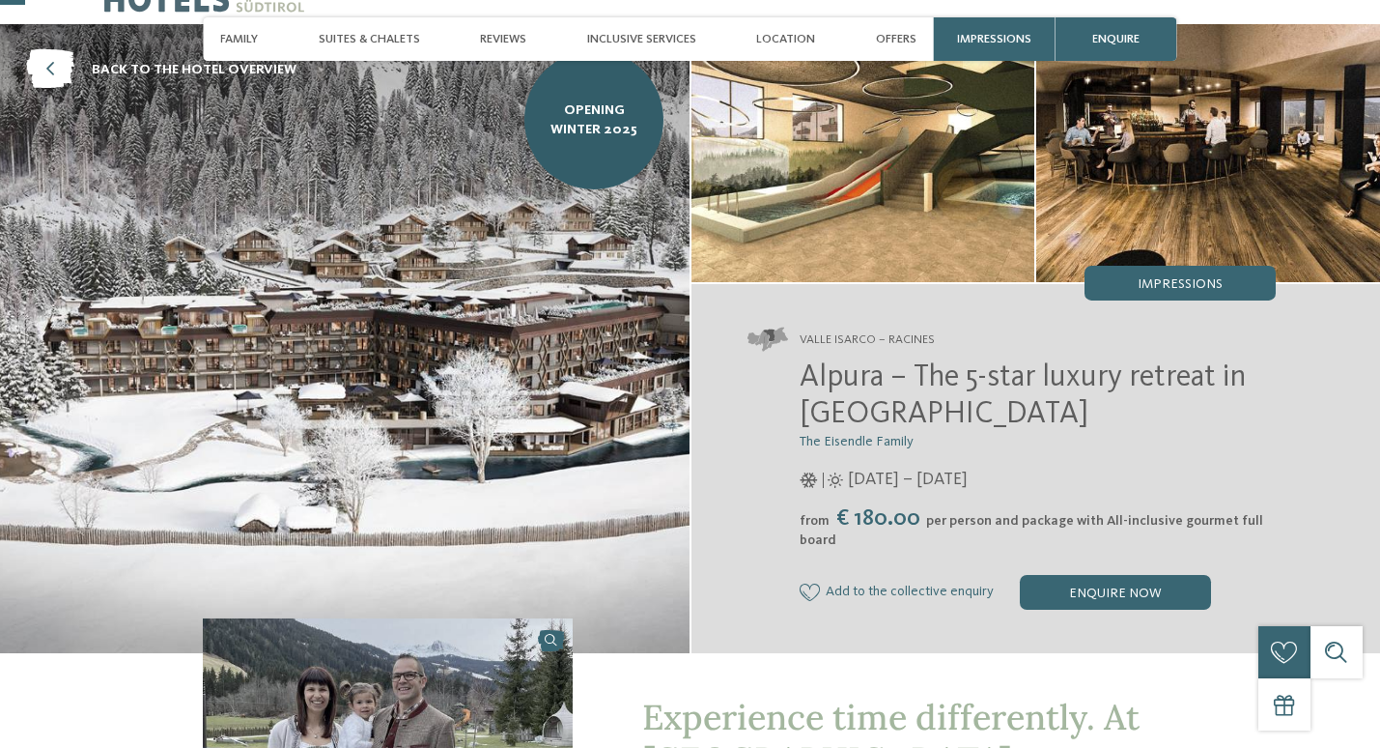
scroll to position [104, 0]
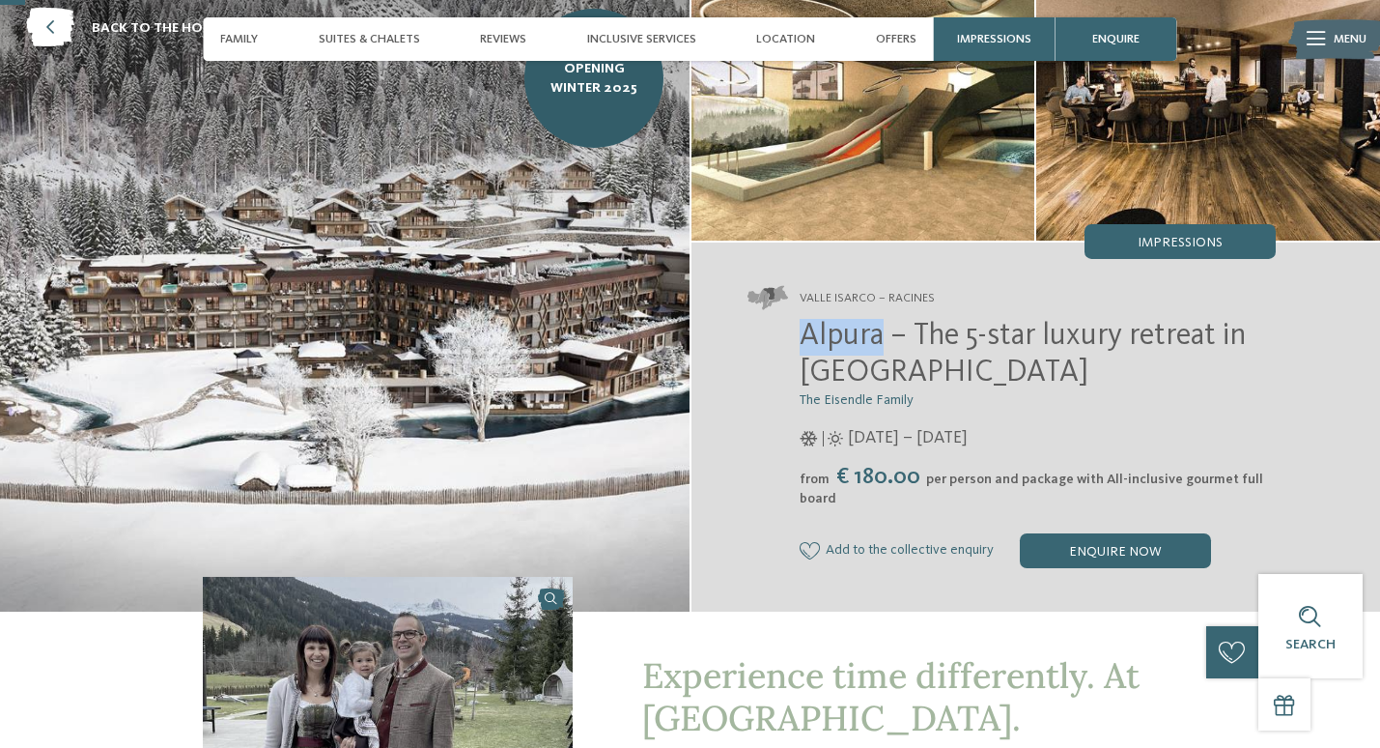
drag, startPoint x: 881, startPoint y: 341, endPoint x: 772, endPoint y: 341, distance: 109.1
click at [772, 341] on div "Alpura – The 5-star luxury retreat in South Tyrol The Eisendle Family 08/11/202…" at bounding box center [1012, 443] width 528 height 249
copy span "Alpura"
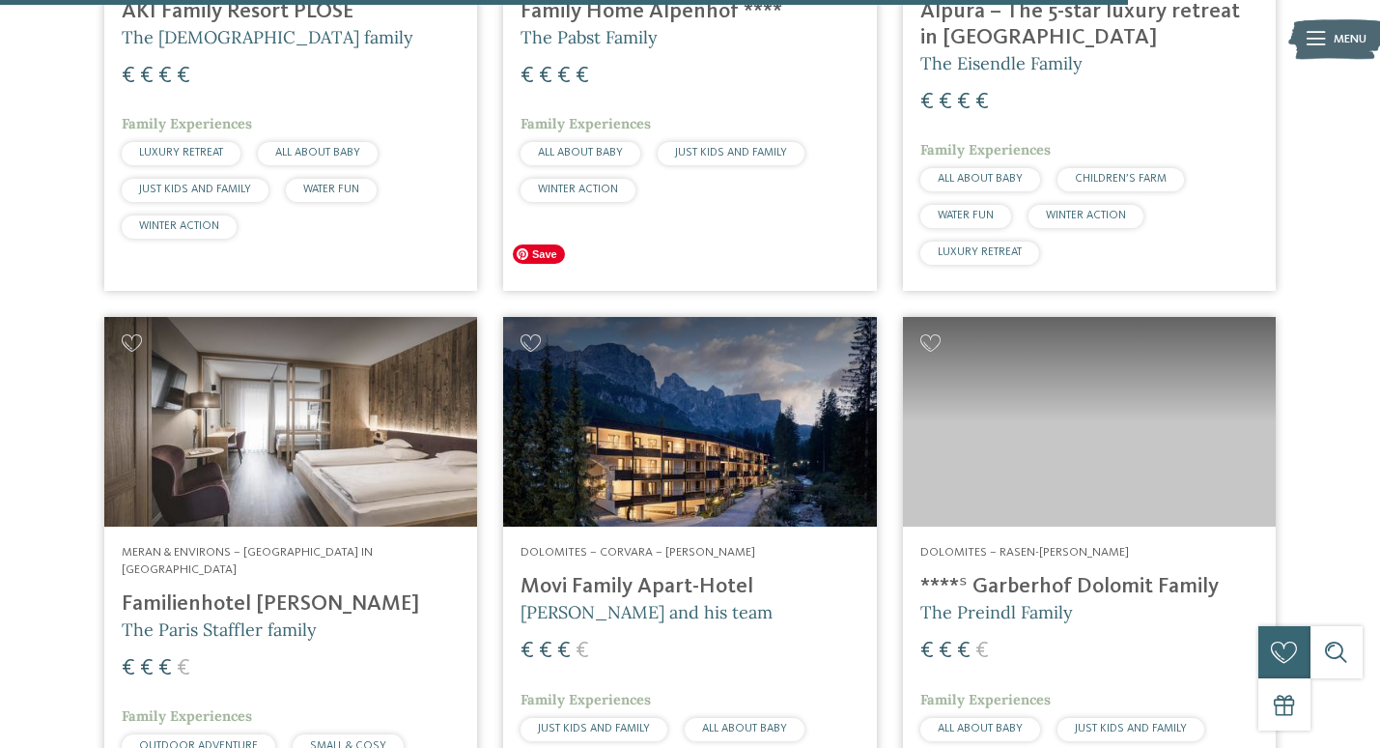
scroll to position [4795, 0]
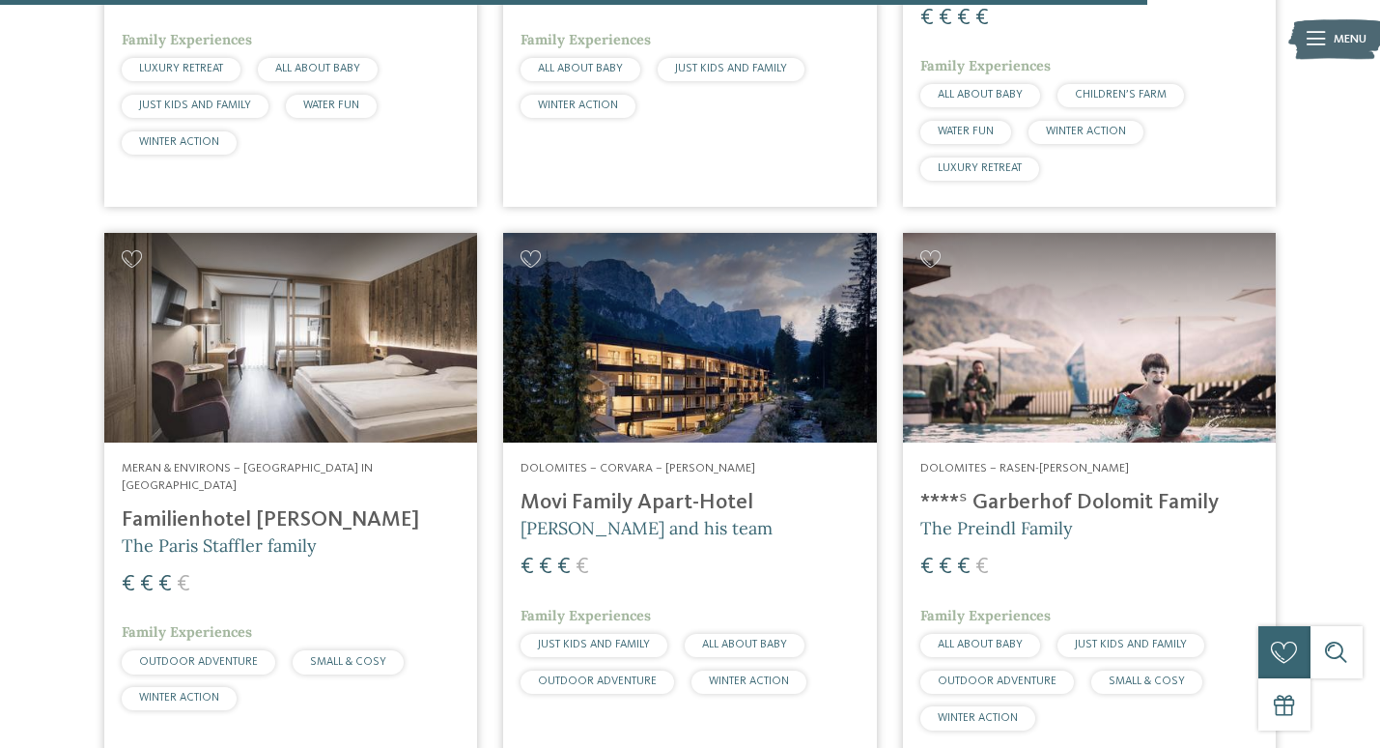
click at [652, 490] on h4 "Movi Family Apart-Hotel" at bounding box center [690, 503] width 338 height 26
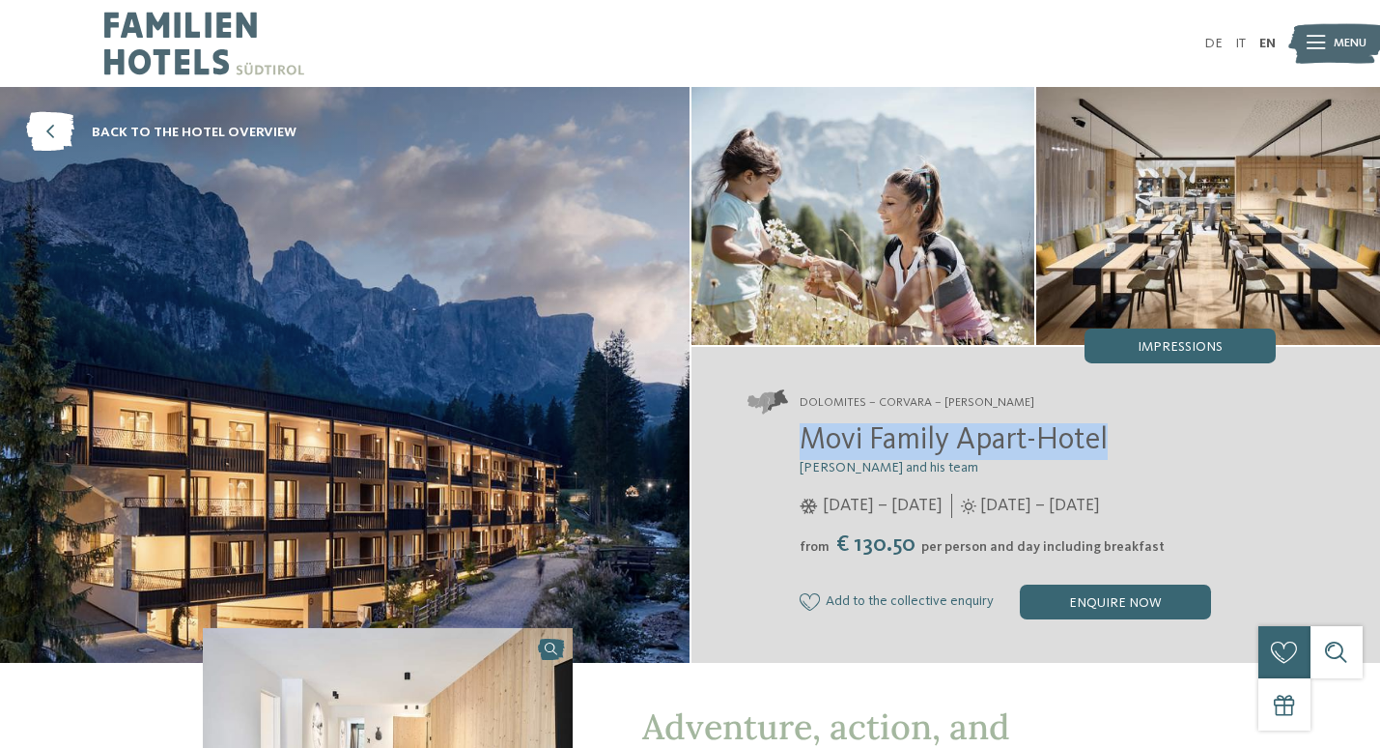
drag, startPoint x: 804, startPoint y: 438, endPoint x: 1119, endPoint y: 446, distance: 315.9
click at [1119, 446] on h2 "Movi Family Apart-Hotel" at bounding box center [1038, 441] width 476 height 37
copy span "Movi Family Apart-Hotel"
